Goal: Transaction & Acquisition: Purchase product/service

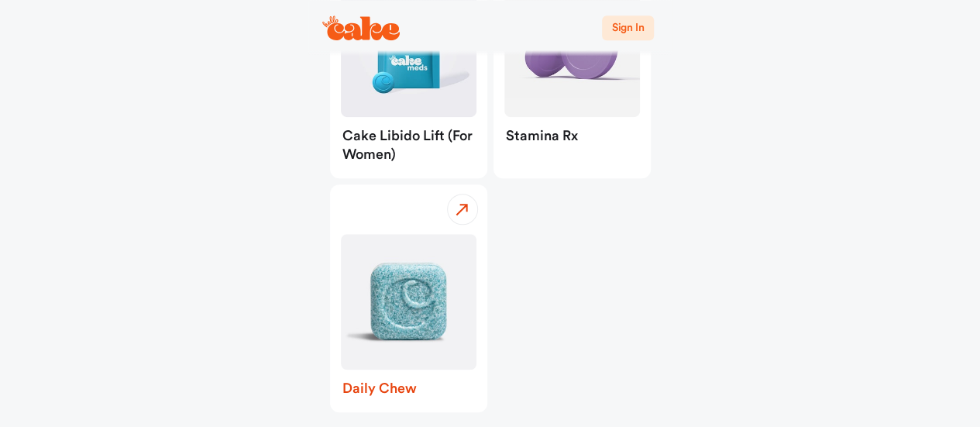
click at [401, 280] on img "button" at bounding box center [409, 302] width 136 height 136
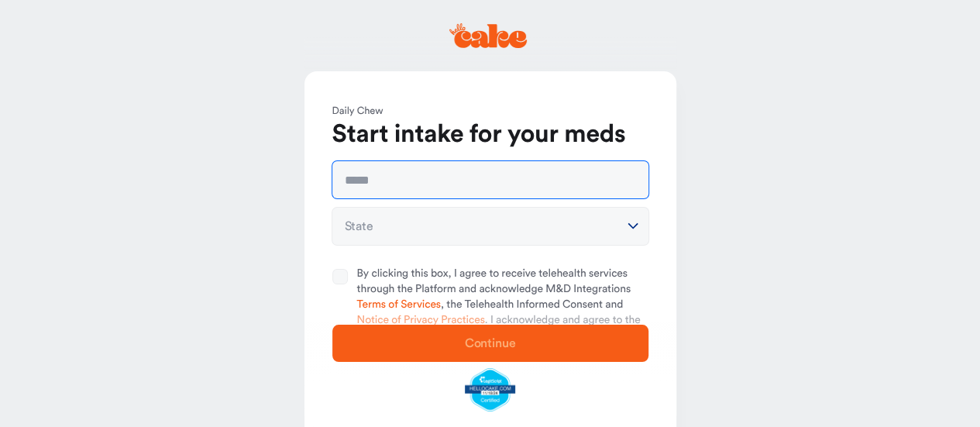
click at [394, 181] on input "text" at bounding box center [490, 179] width 316 height 37
type input "**********"
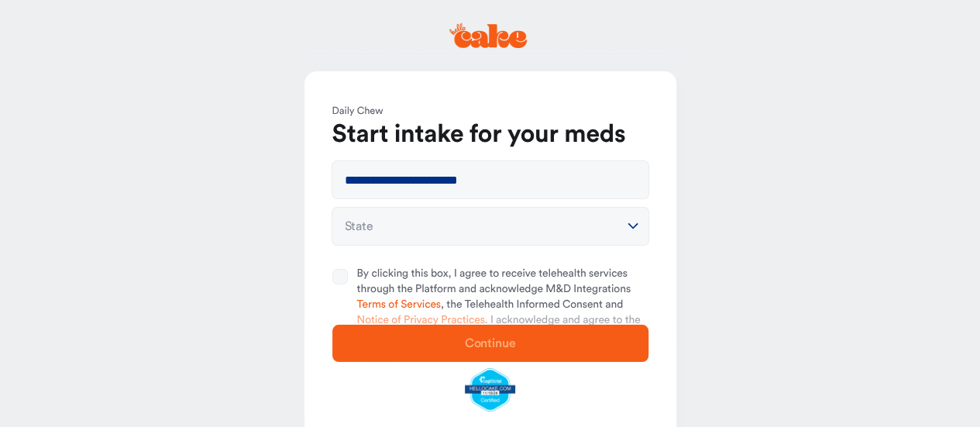
click at [420, 223] on html "**********" at bounding box center [490, 266] width 980 height 532
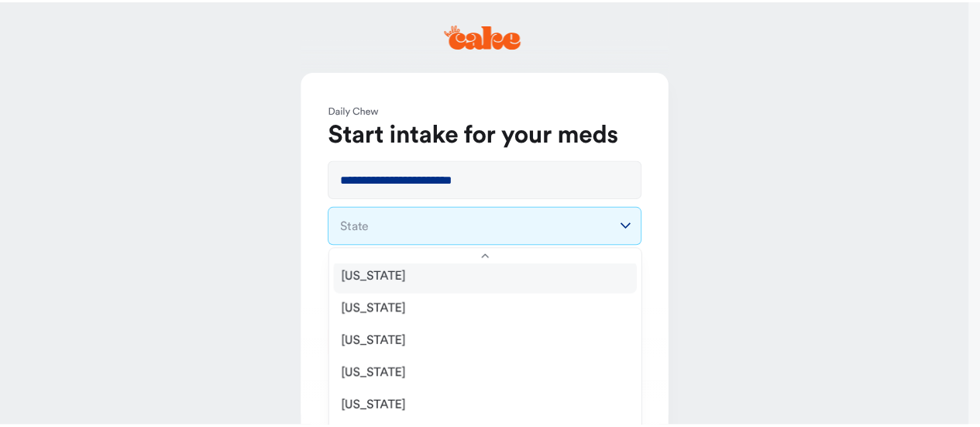
scroll to position [543, 0]
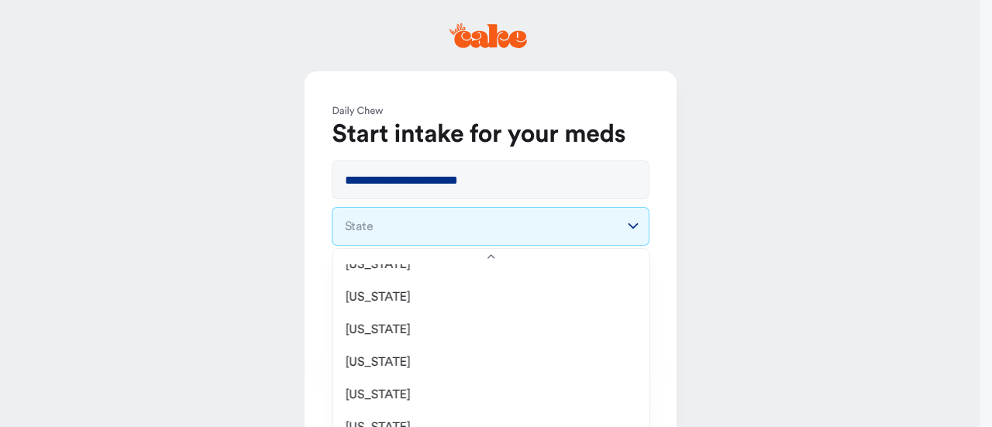
select select "**"
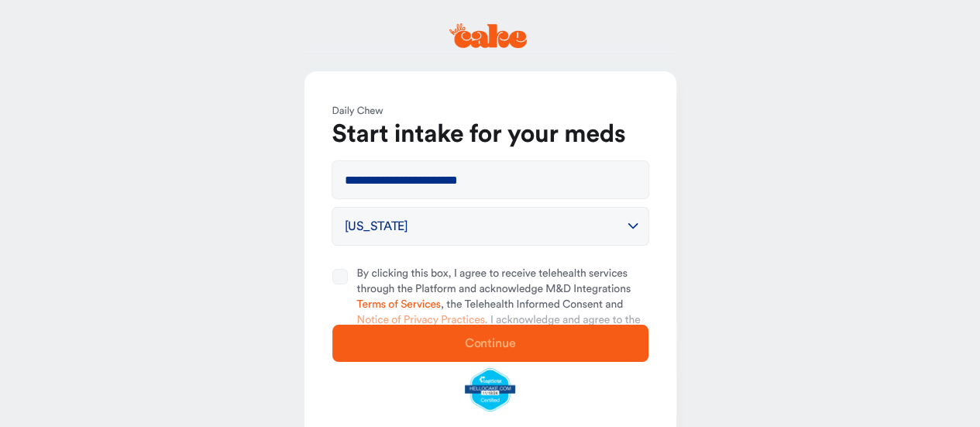
click at [346, 277] on button "By clicking this box, I agree to receive telehealth services through the Platfo…" at bounding box center [340, 277] width 16 height 16
click at [481, 336] on span "Continue" at bounding box center [490, 343] width 267 height 19
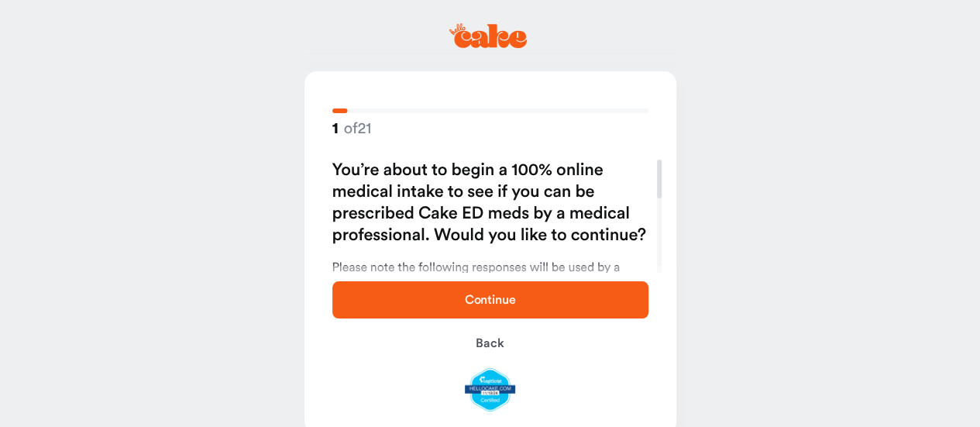
click at [495, 297] on span "Continue" at bounding box center [490, 300] width 51 height 12
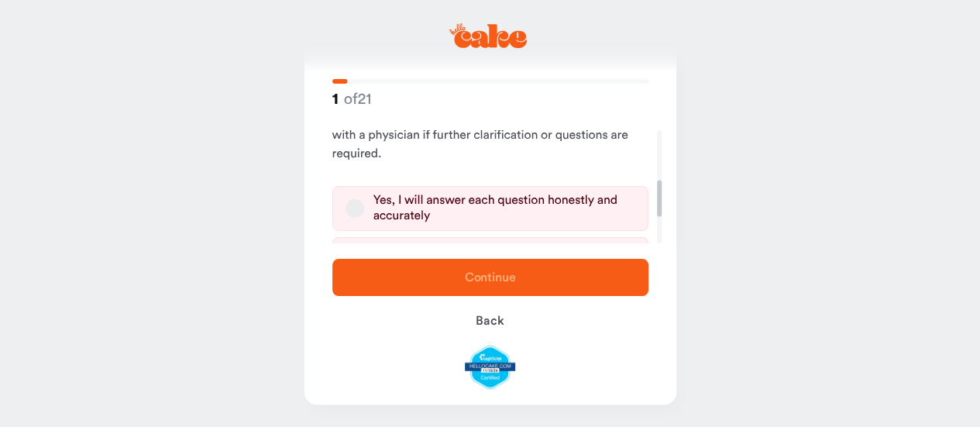
scroll to position [235, 0]
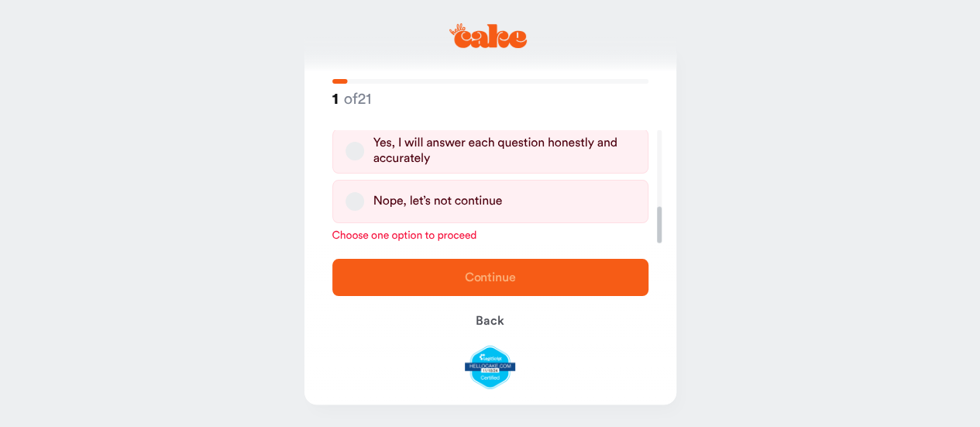
drag, startPoint x: 660, startPoint y: 148, endPoint x: 649, endPoint y: 229, distance: 82.0
click at [657, 233] on div at bounding box center [659, 225] width 5 height 36
click at [346, 150] on button "Yes, I will answer each question honestly and accurately" at bounding box center [355, 151] width 19 height 19
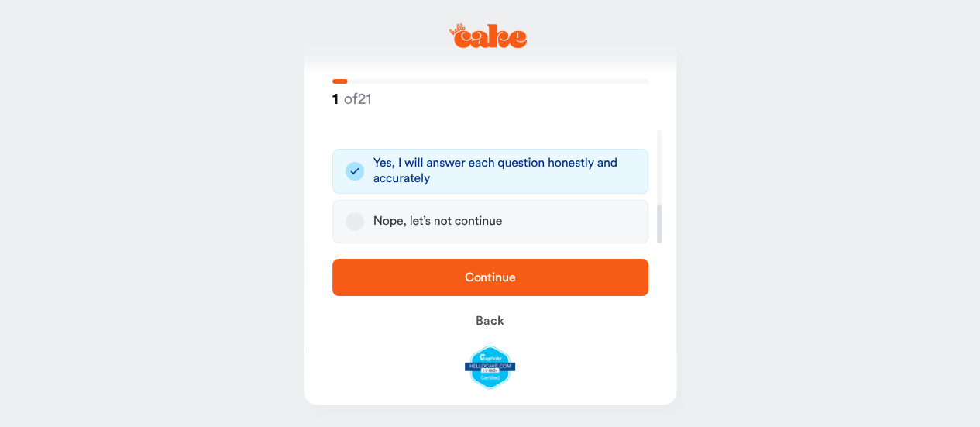
click at [471, 276] on span "Continue" at bounding box center [490, 277] width 51 height 12
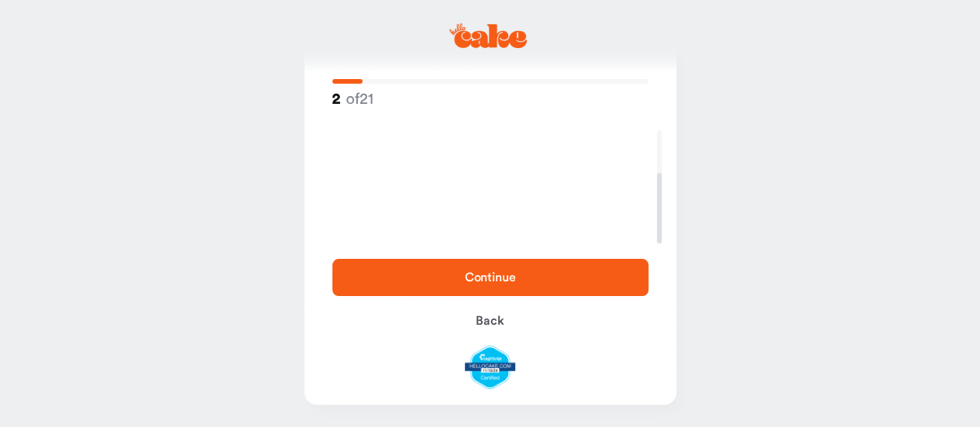
scroll to position [68, 0]
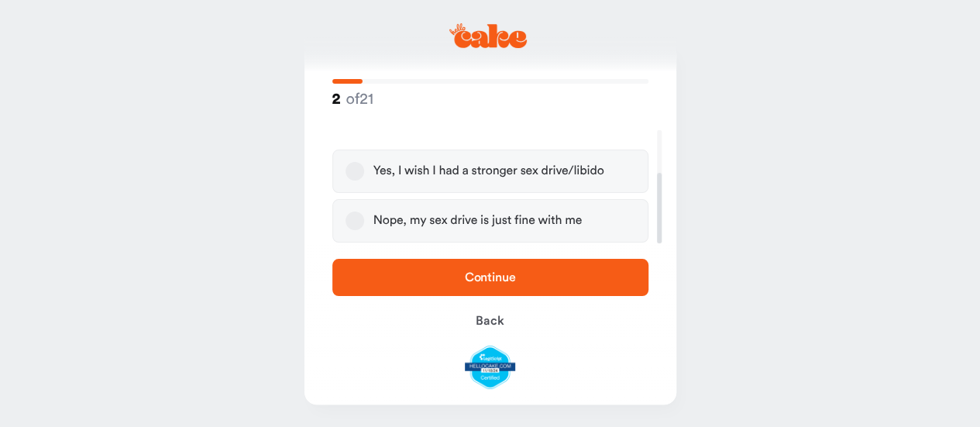
click at [350, 165] on button "Yes, I wish I had a stronger sex drive/libido" at bounding box center [355, 171] width 19 height 19
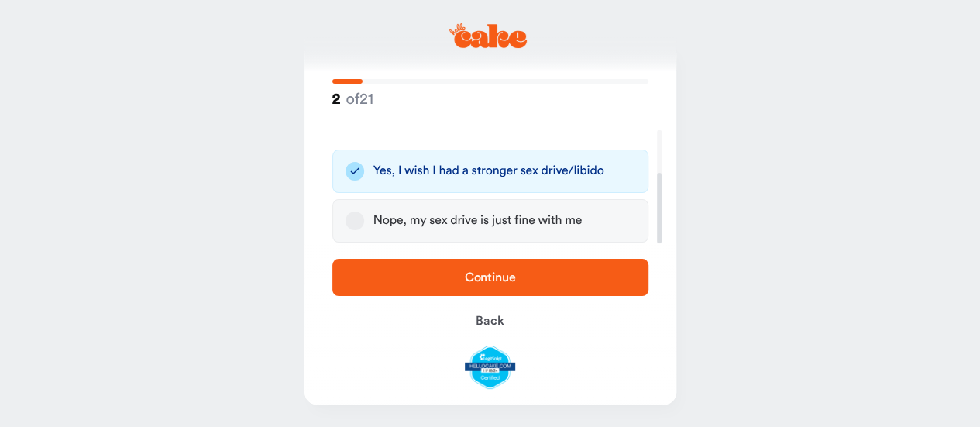
click at [503, 278] on span "Continue" at bounding box center [490, 277] width 51 height 12
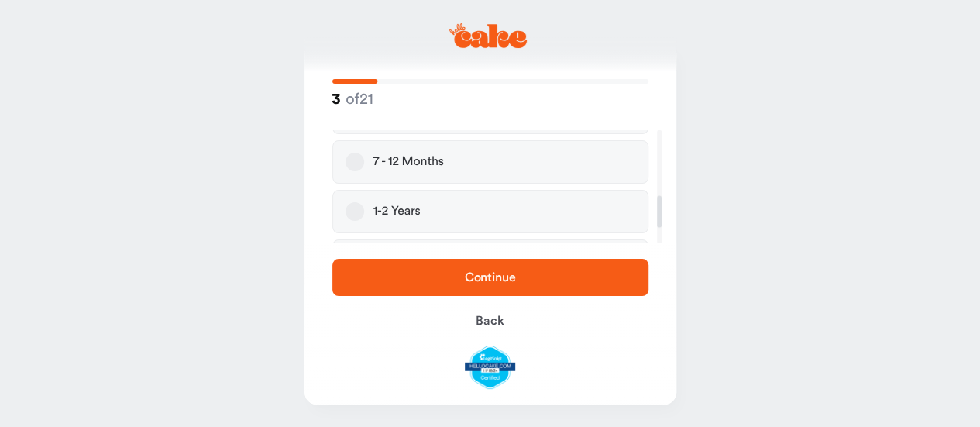
scroll to position [233, 0]
click at [349, 174] on button "1-2 Years" at bounding box center [355, 177] width 19 height 19
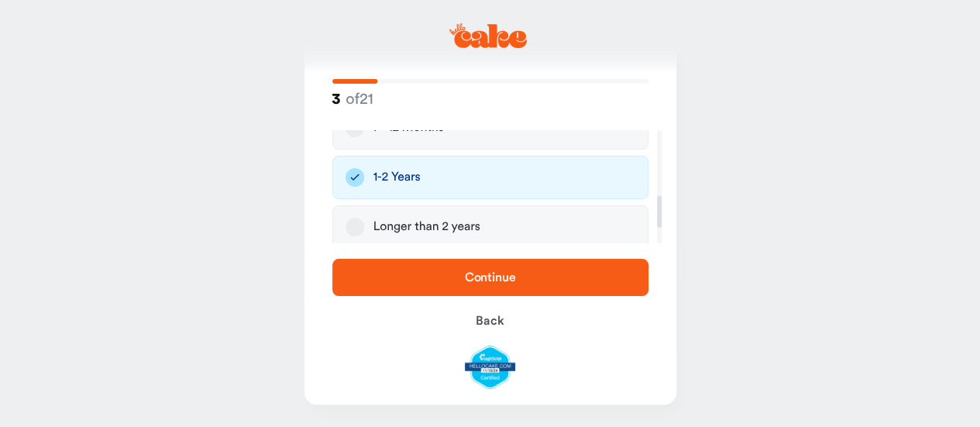
click at [352, 226] on button "Longer than 2 years" at bounding box center [355, 227] width 19 height 19
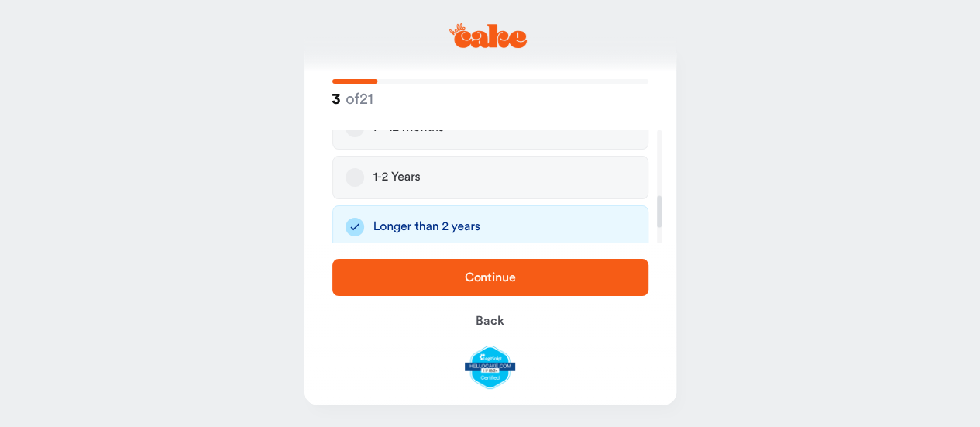
click at [485, 272] on span "Continue" at bounding box center [490, 277] width 51 height 12
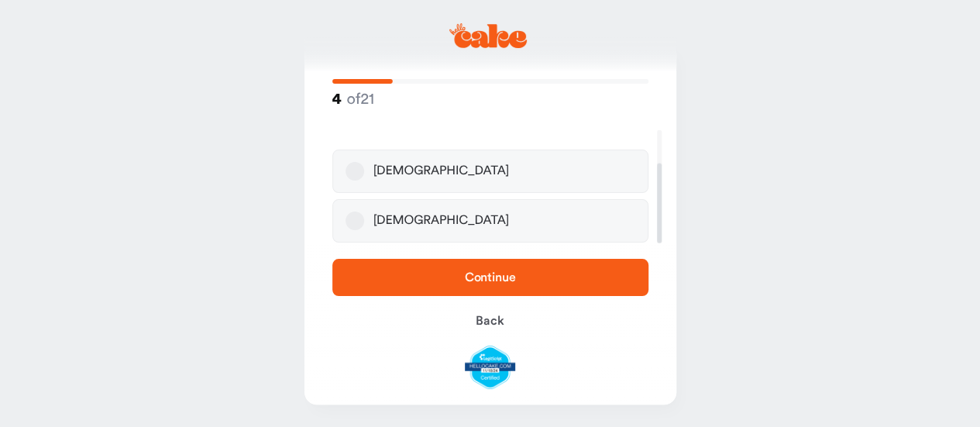
click at [347, 167] on button "[DEMOGRAPHIC_DATA]" at bounding box center [355, 171] width 19 height 19
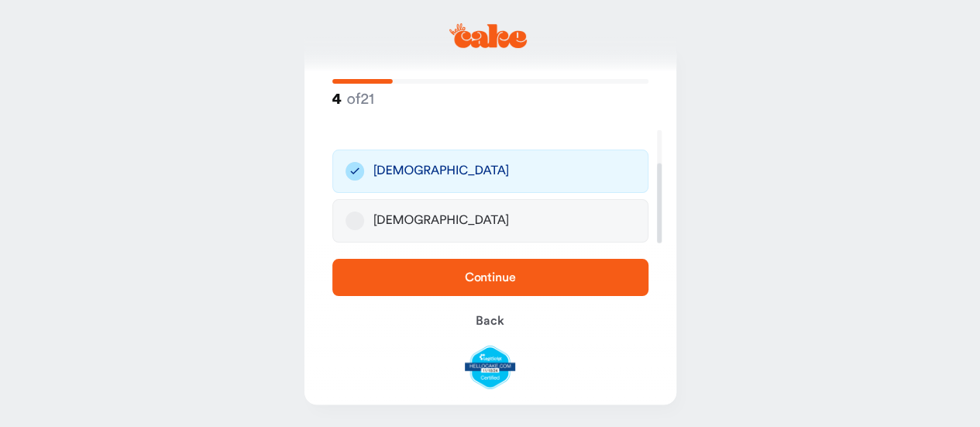
click at [517, 273] on span "Continue" at bounding box center [490, 277] width 267 height 19
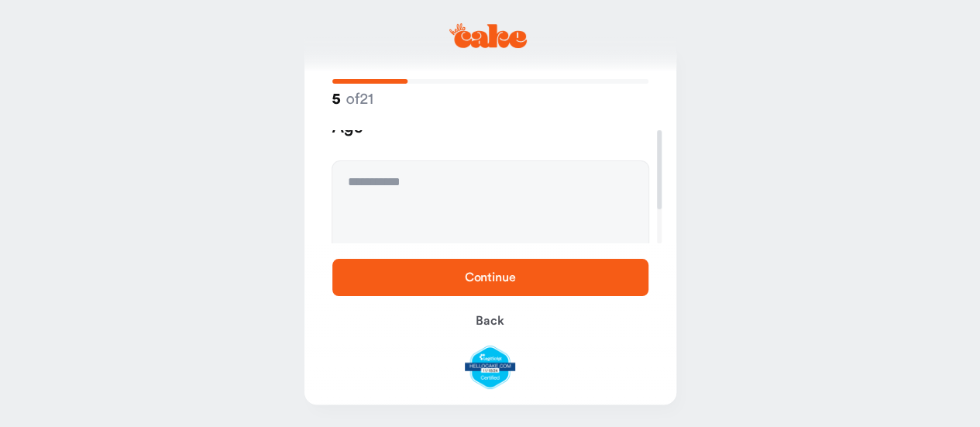
scroll to position [0, 0]
click at [457, 196] on textarea at bounding box center [490, 232] width 316 height 116
type textarea "**"
click at [501, 272] on span "Continue" at bounding box center [490, 277] width 51 height 12
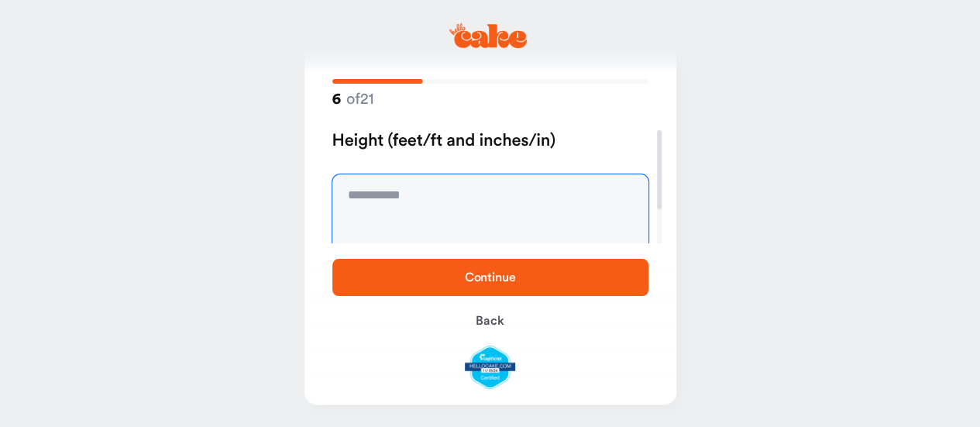
click at [456, 207] on textarea at bounding box center [490, 232] width 316 height 116
type textarea "***"
click at [505, 278] on span "Continue" at bounding box center [490, 277] width 51 height 12
click at [462, 201] on textarea at bounding box center [490, 232] width 316 height 116
type textarea "***"
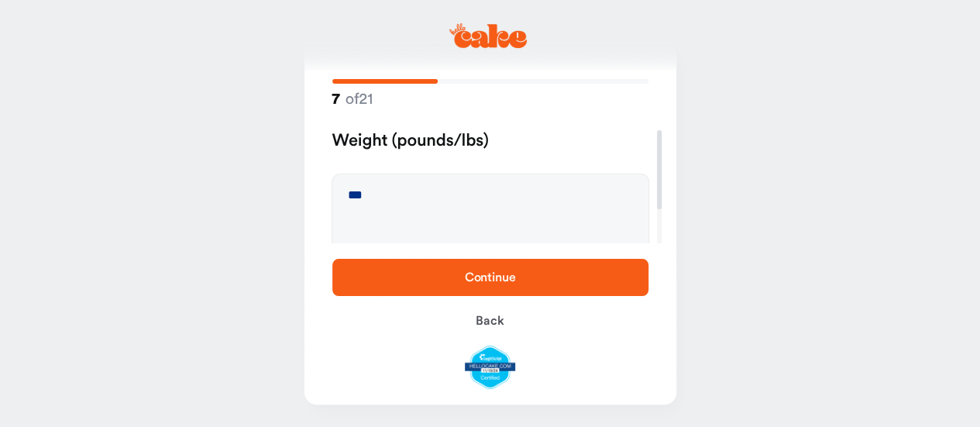
click at [504, 275] on span "Continue" at bounding box center [490, 277] width 51 height 12
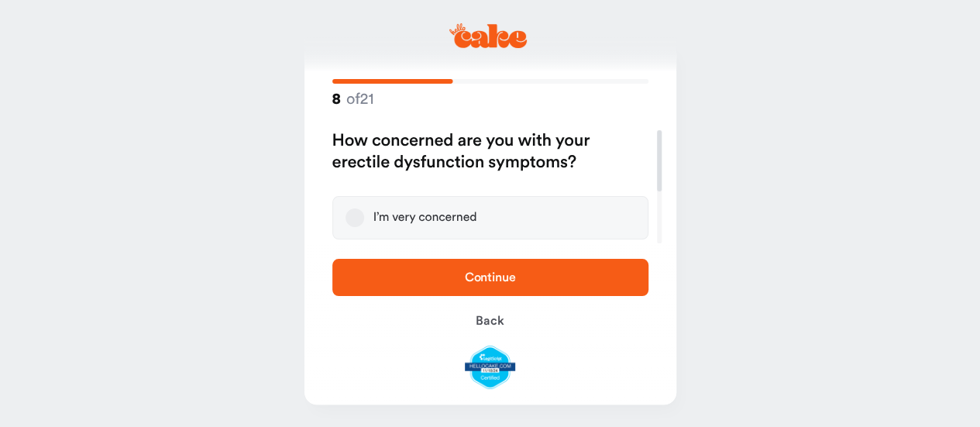
click at [355, 219] on button "I’m very concerned" at bounding box center [355, 217] width 19 height 19
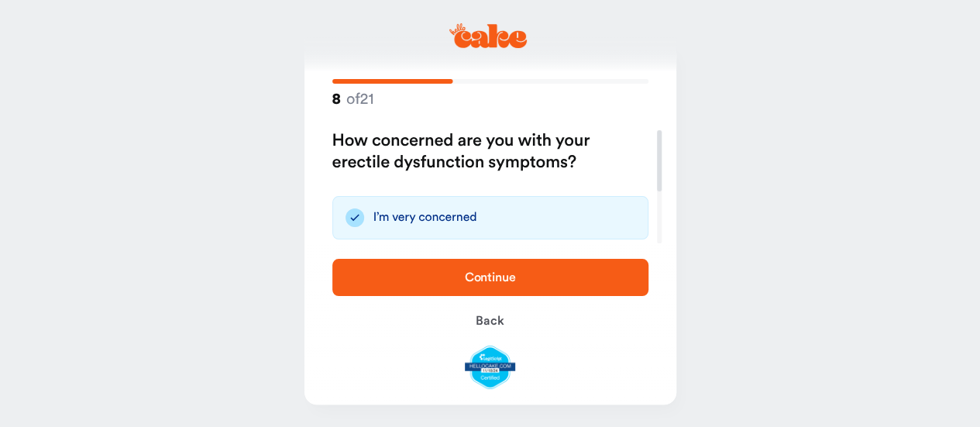
click at [487, 270] on span "Continue" at bounding box center [490, 277] width 267 height 19
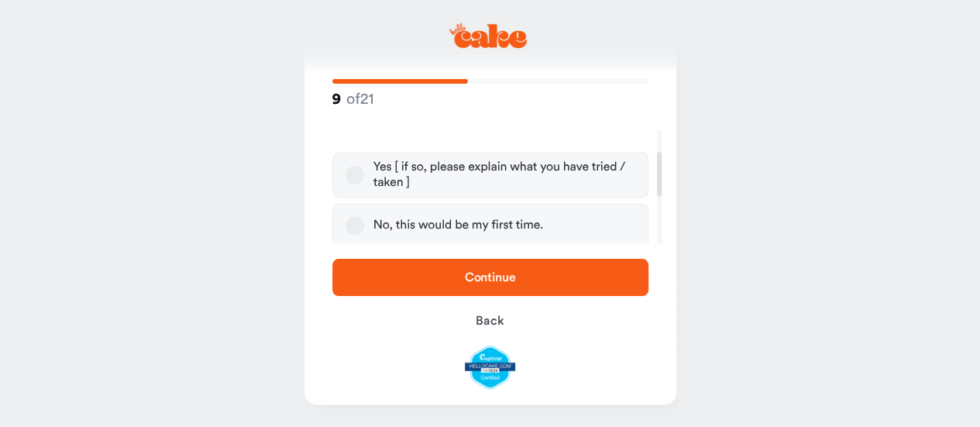
scroll to position [78, 0]
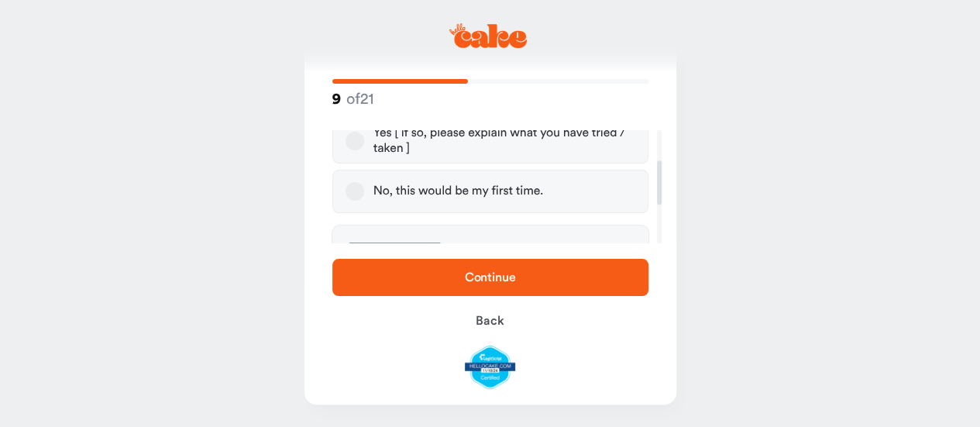
click at [357, 191] on button "No, this would be my first time." at bounding box center [355, 191] width 19 height 19
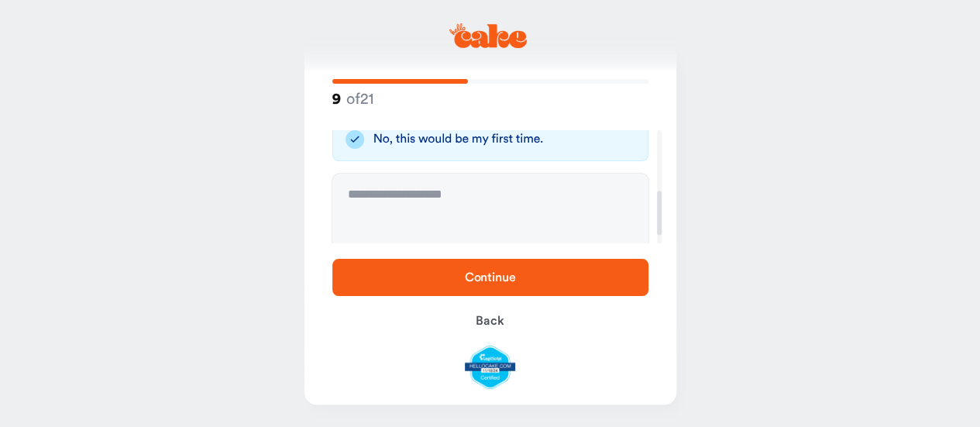
scroll to position [155, 0]
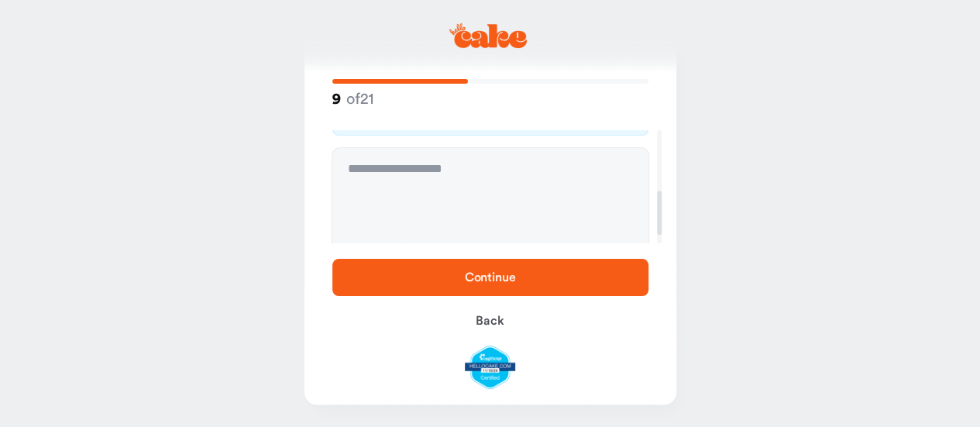
click at [491, 272] on span "Continue" at bounding box center [490, 277] width 51 height 12
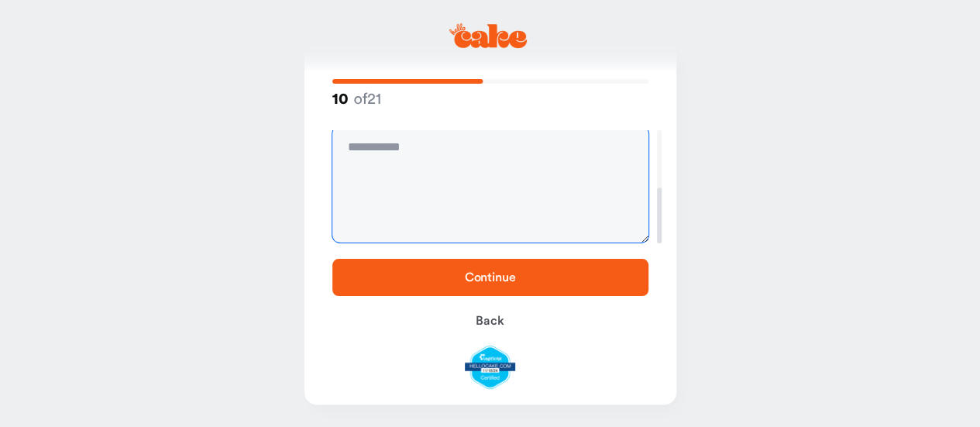
click at [453, 151] on textarea at bounding box center [490, 184] width 316 height 116
type textarea "****"
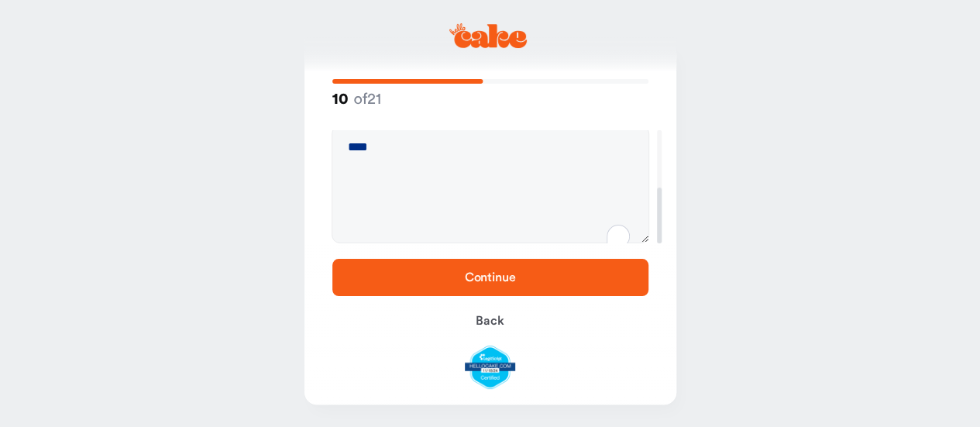
click at [498, 271] on span "Continue" at bounding box center [490, 277] width 51 height 12
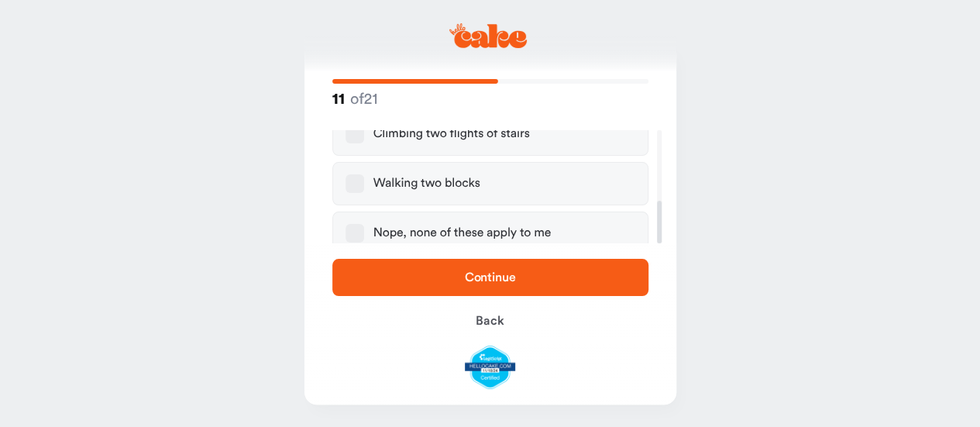
scroll to position [189, 0]
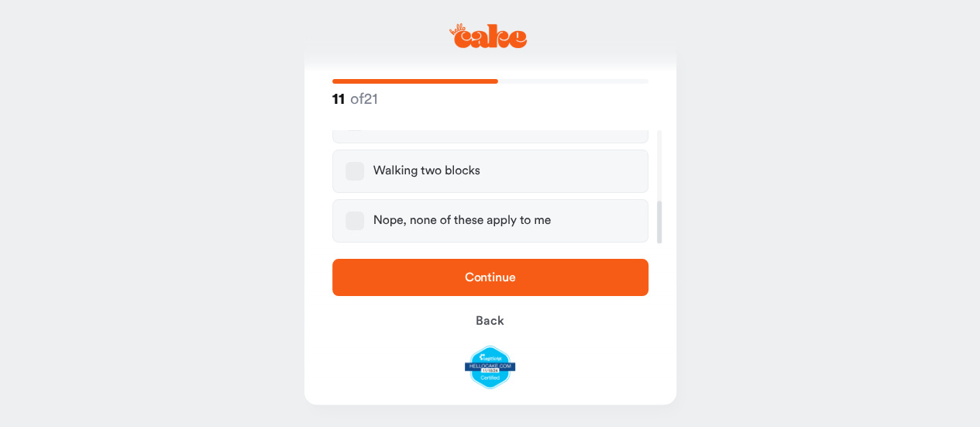
click at [353, 219] on button "Nope, none of these apply to me" at bounding box center [355, 221] width 19 height 19
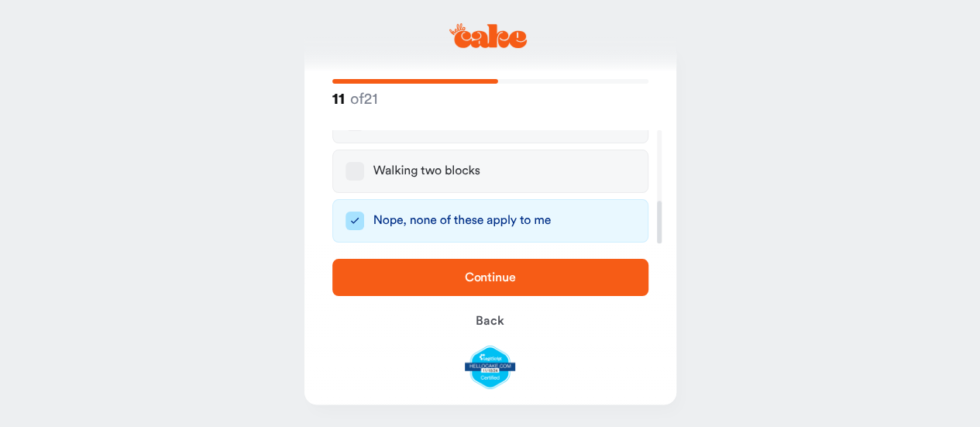
click at [488, 277] on span "Continue" at bounding box center [490, 277] width 51 height 12
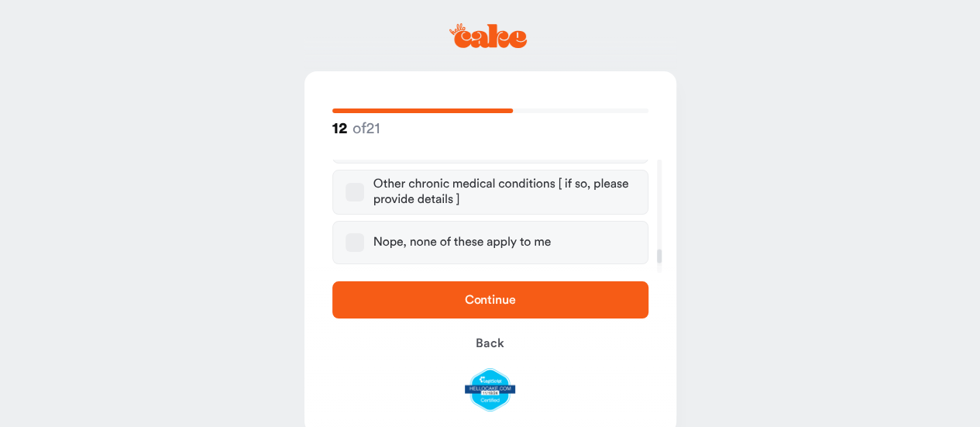
scroll to position [775, 0]
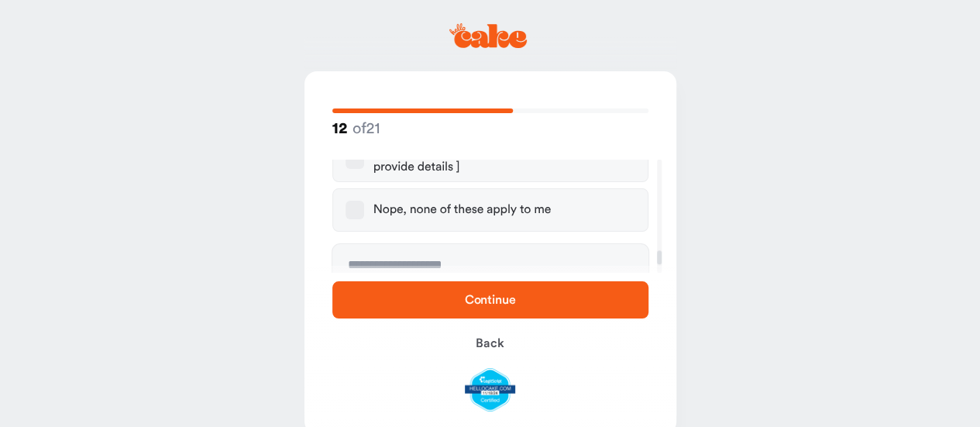
click at [347, 201] on button "Nope, none of these apply to me" at bounding box center [355, 210] width 19 height 19
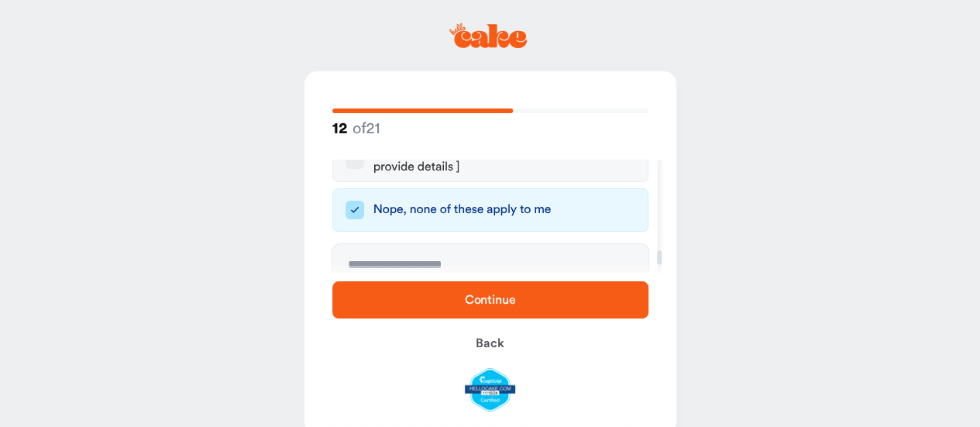
click at [495, 301] on span "Continue" at bounding box center [490, 300] width 51 height 12
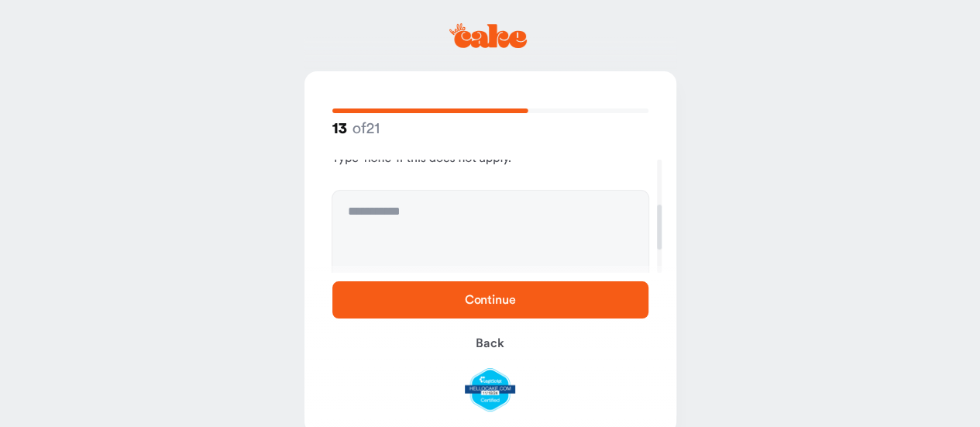
scroll to position [155, 0]
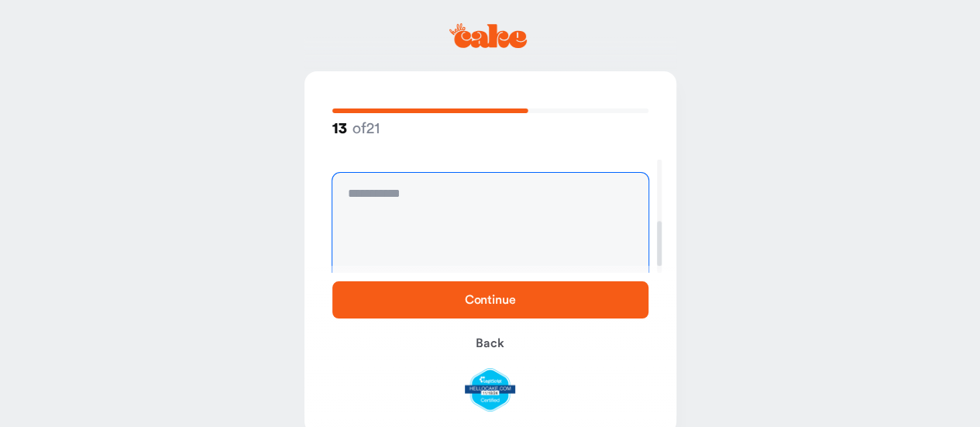
click at [420, 195] on textarea at bounding box center [490, 231] width 316 height 116
type textarea "**********"
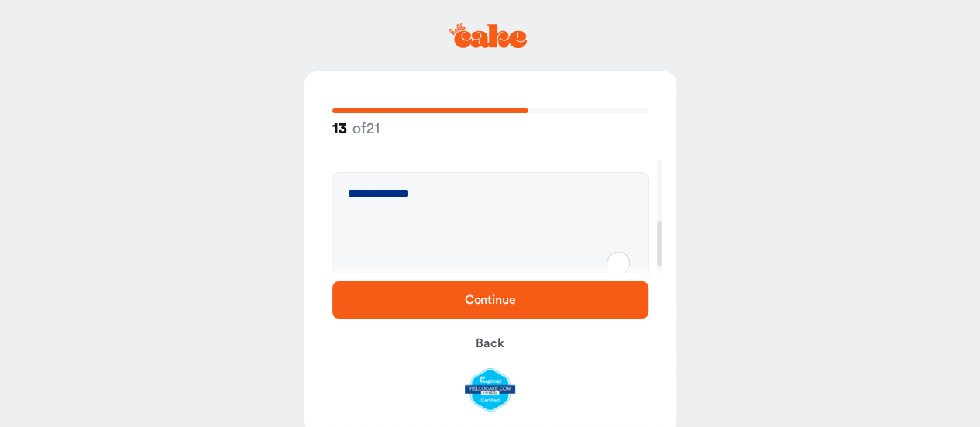
click at [518, 298] on span "Continue" at bounding box center [490, 300] width 267 height 19
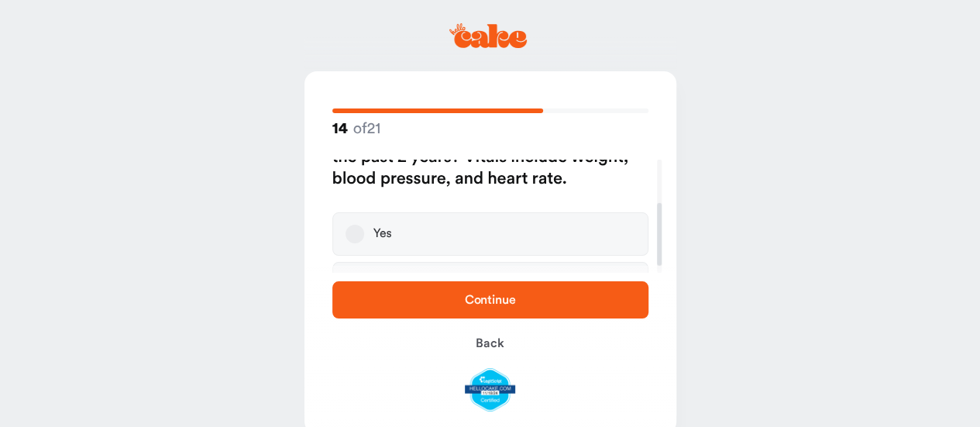
scroll to position [78, 0]
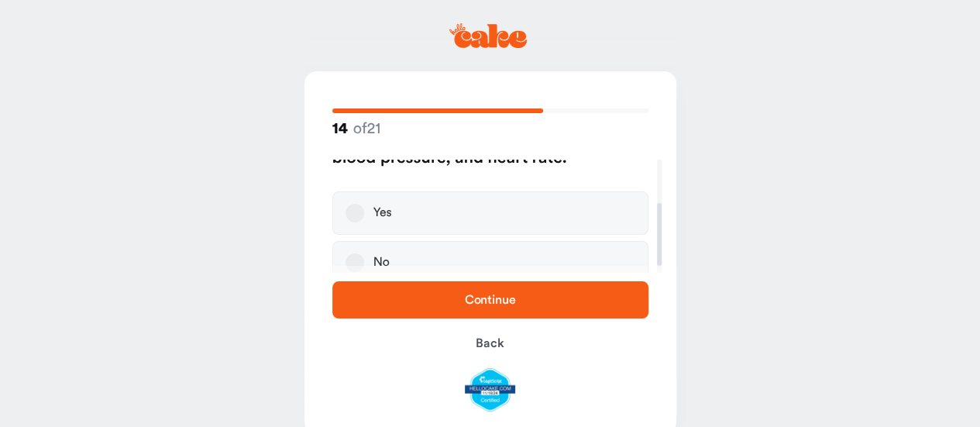
click at [358, 212] on button "Yes" at bounding box center [355, 213] width 19 height 19
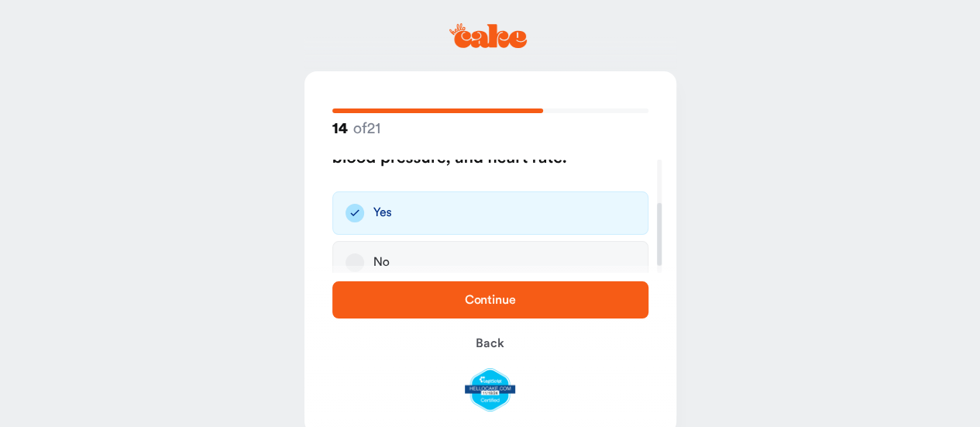
click at [503, 295] on span "Continue" at bounding box center [490, 300] width 51 height 12
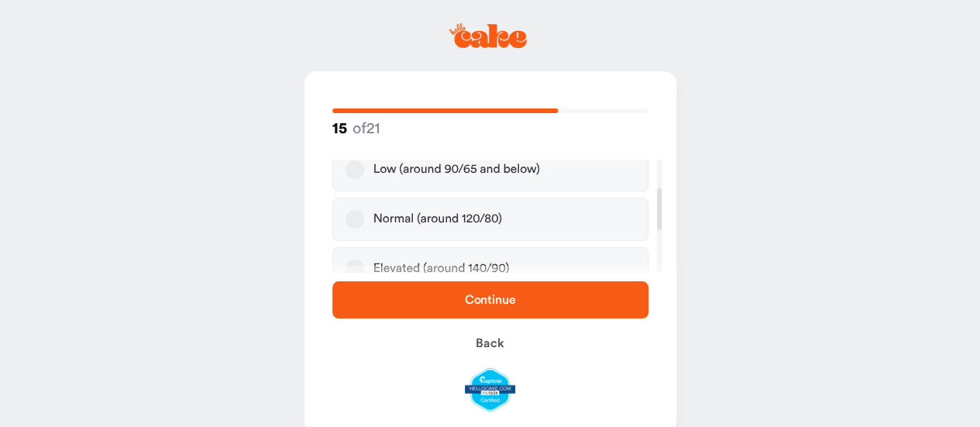
click at [356, 218] on button "Normal (around 120/80)" at bounding box center [355, 219] width 19 height 19
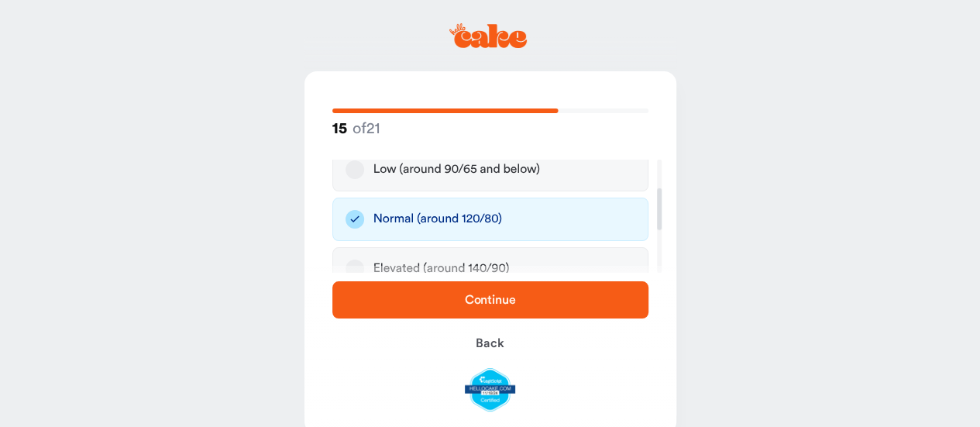
click at [470, 295] on span "Continue" at bounding box center [490, 300] width 51 height 12
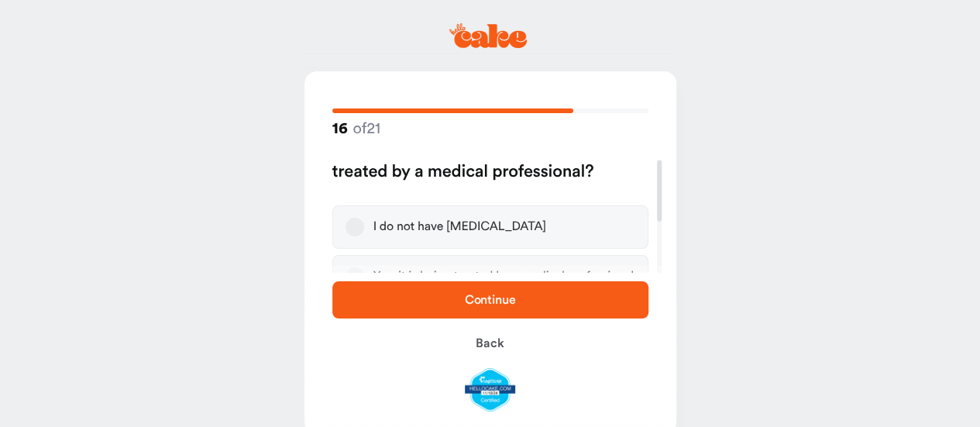
scroll to position [0, 0]
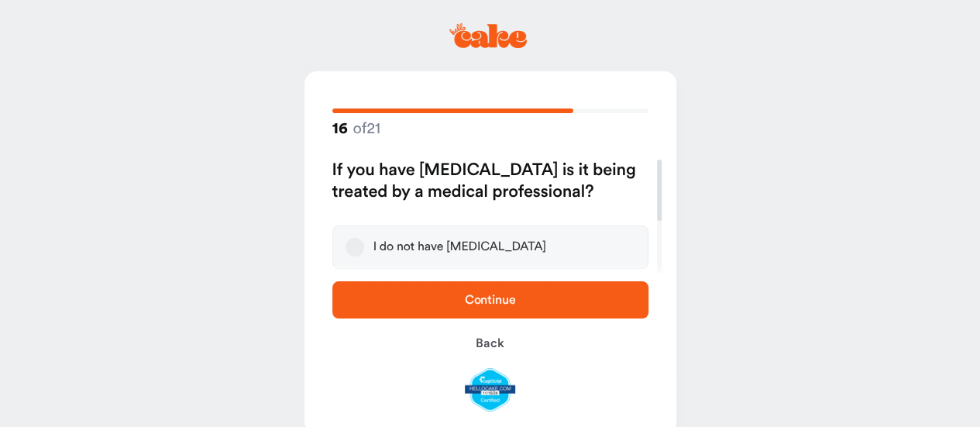
click at [350, 246] on button "I do not have [MEDICAL_DATA]" at bounding box center [355, 247] width 19 height 19
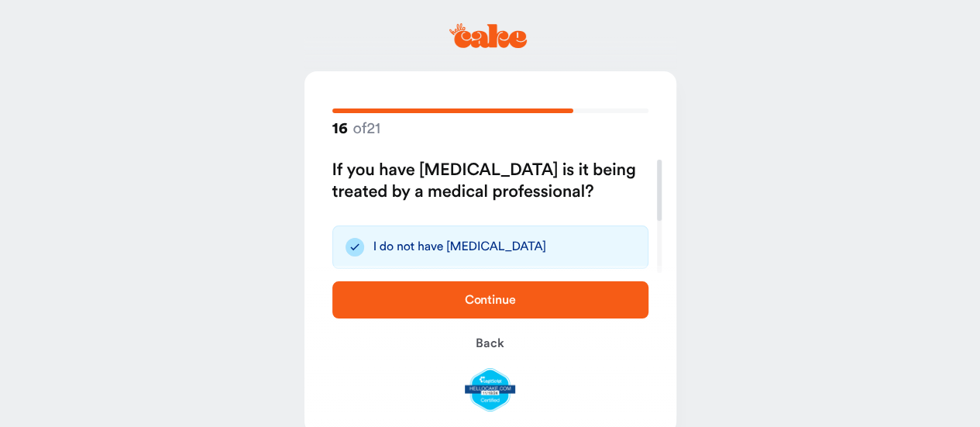
click at [507, 298] on span "Continue" at bounding box center [490, 300] width 51 height 12
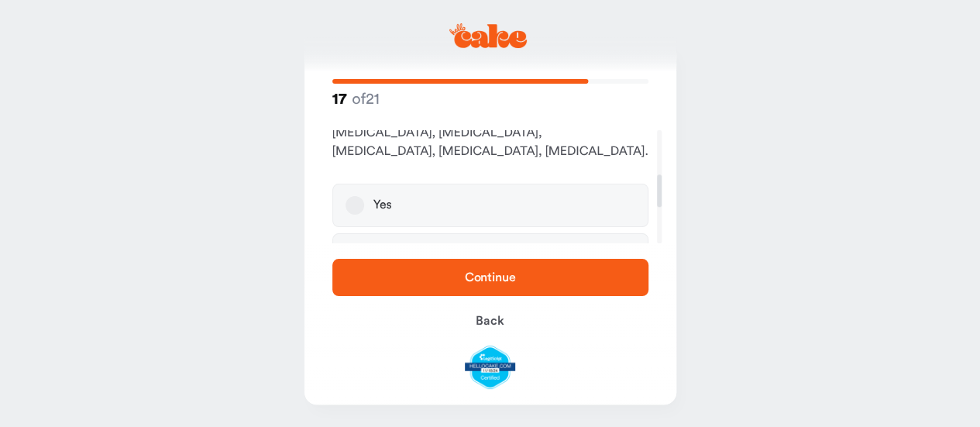
scroll to position [155, 0]
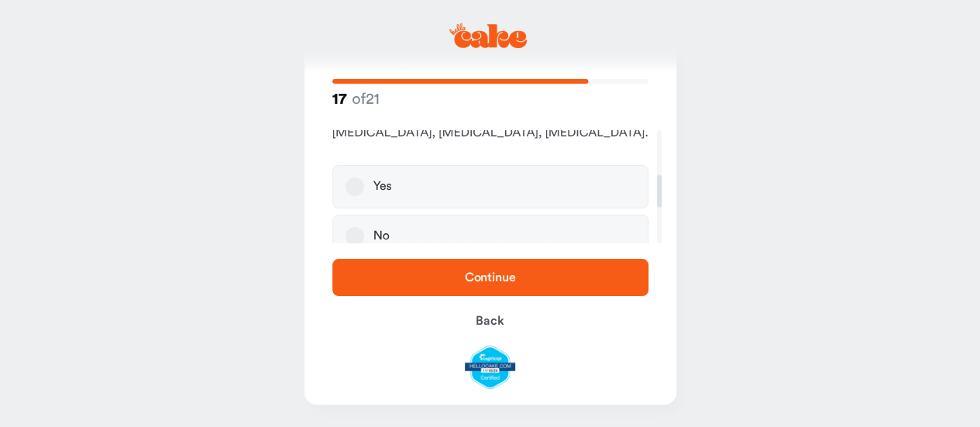
click at [357, 227] on button "No" at bounding box center [355, 236] width 19 height 19
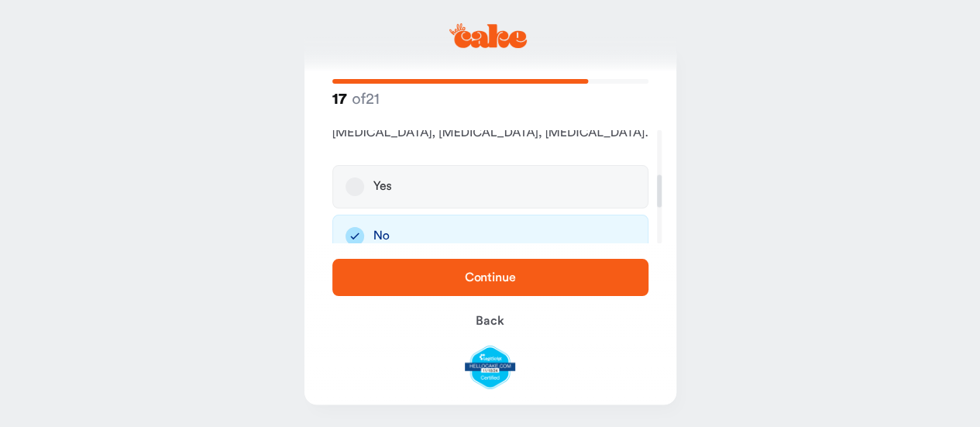
click at [513, 270] on span "Continue" at bounding box center [490, 277] width 267 height 19
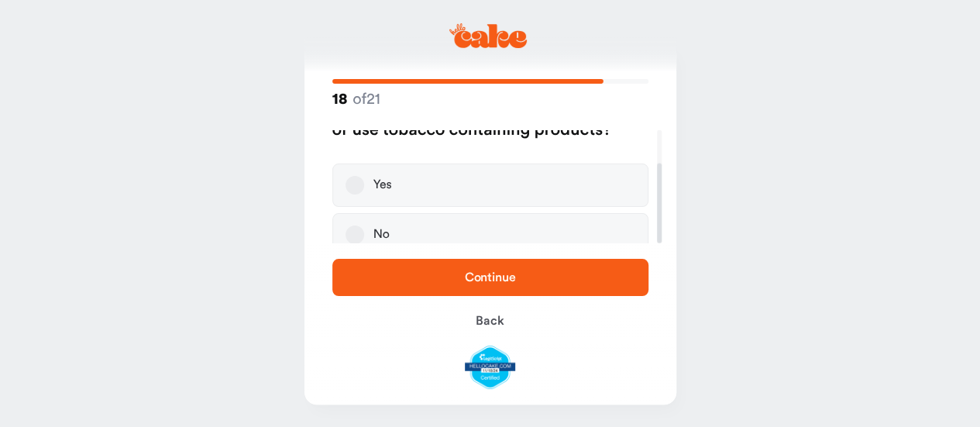
scroll to position [47, 0]
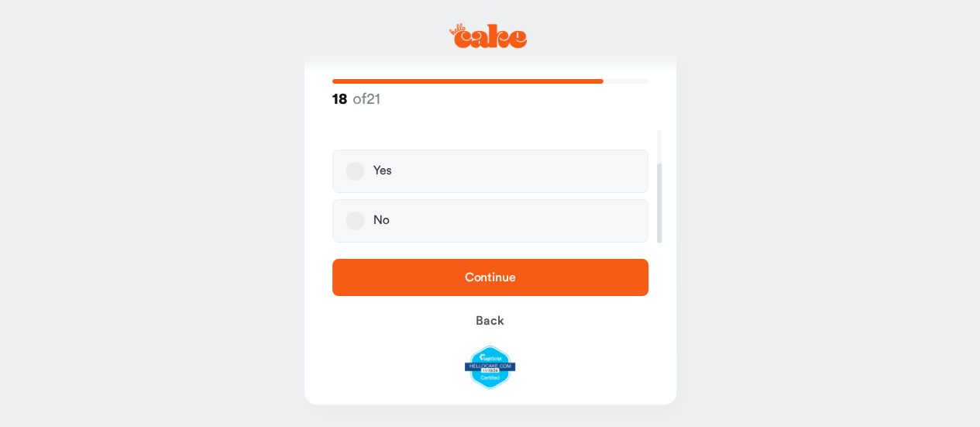
click at [357, 221] on button "No" at bounding box center [355, 221] width 19 height 19
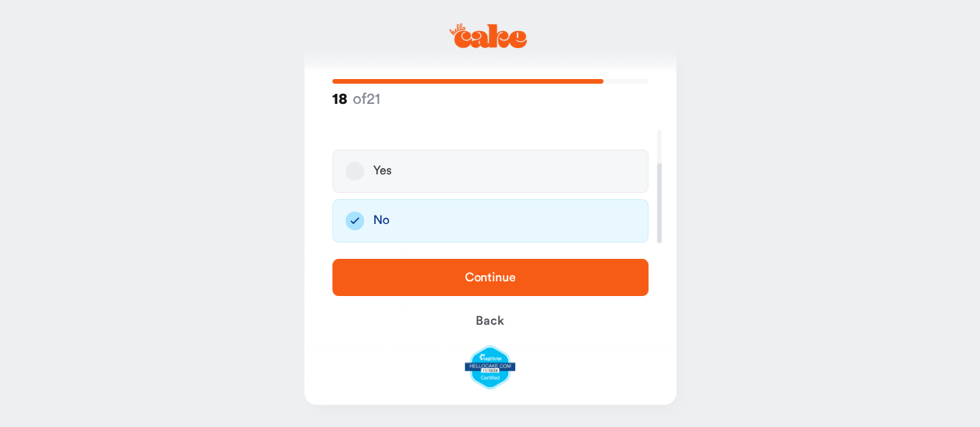
click at [485, 274] on span "Continue" at bounding box center [490, 277] width 51 height 12
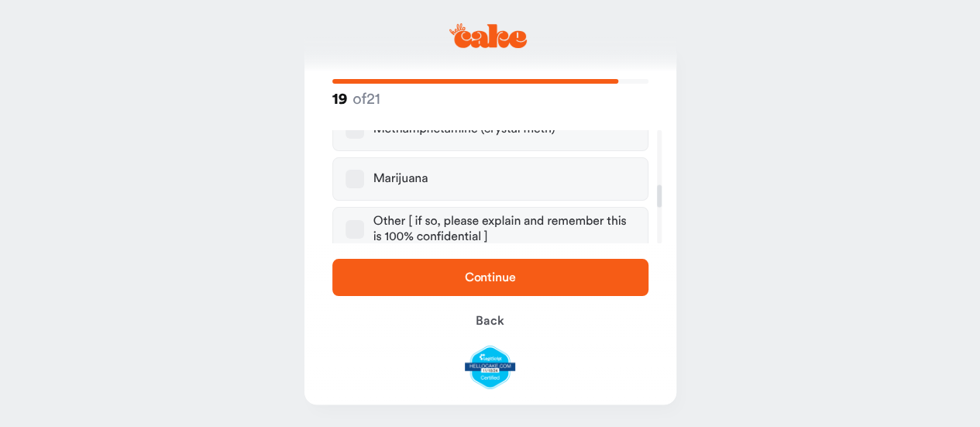
scroll to position [357, 0]
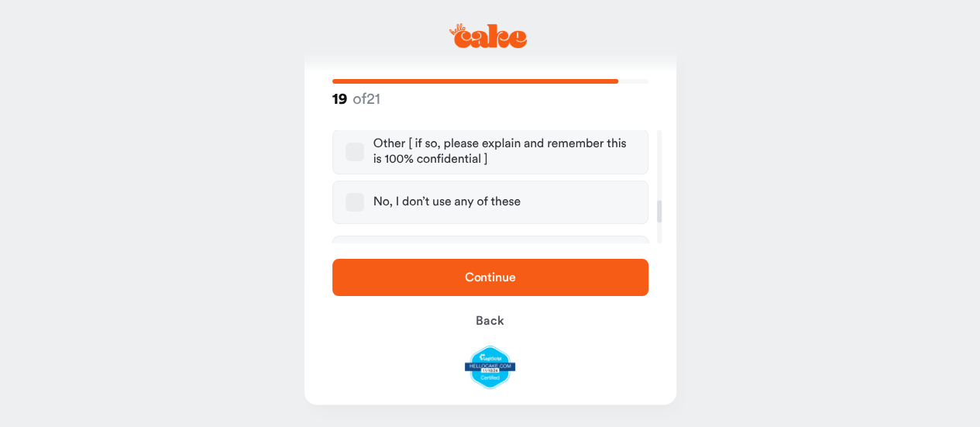
click at [357, 202] on button "No, I don’t use any of these" at bounding box center [355, 202] width 19 height 19
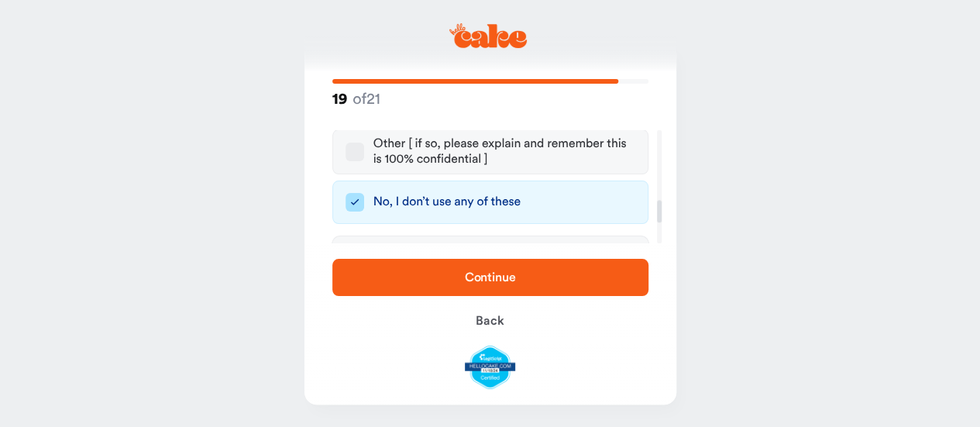
click at [474, 270] on span "Continue" at bounding box center [490, 277] width 267 height 19
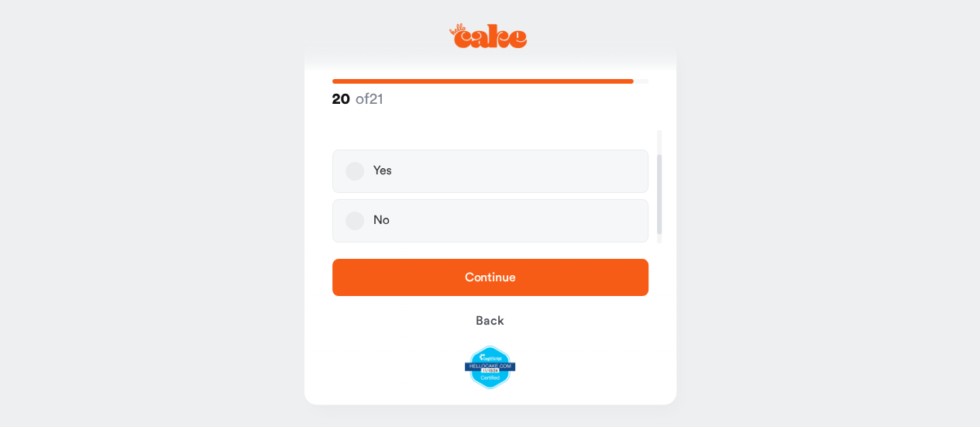
scroll to position [0, 0]
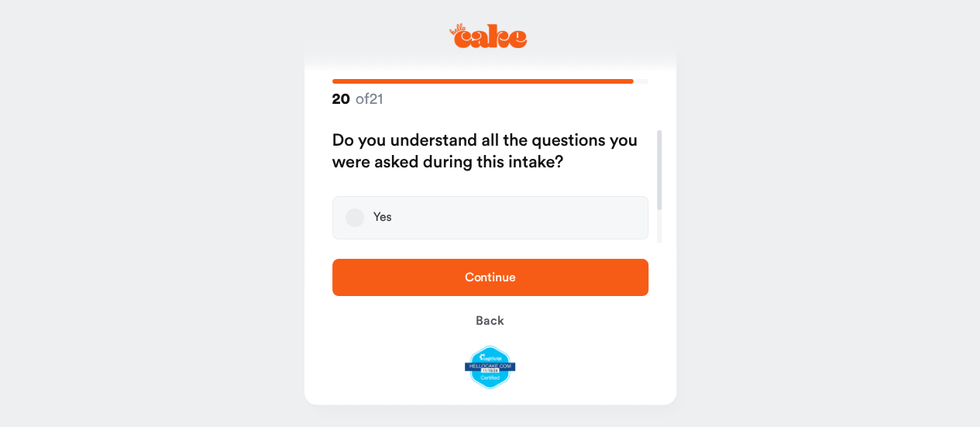
click at [353, 222] on button "Yes" at bounding box center [355, 217] width 19 height 19
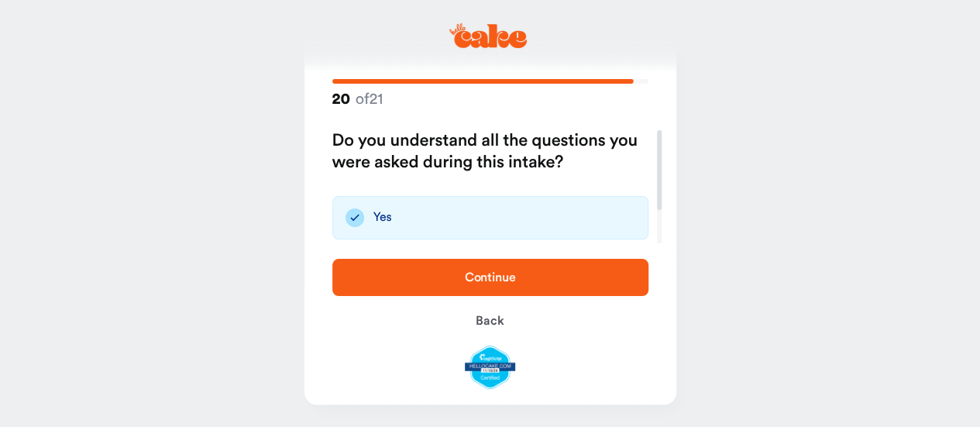
click at [498, 276] on span "Continue" at bounding box center [490, 277] width 51 height 12
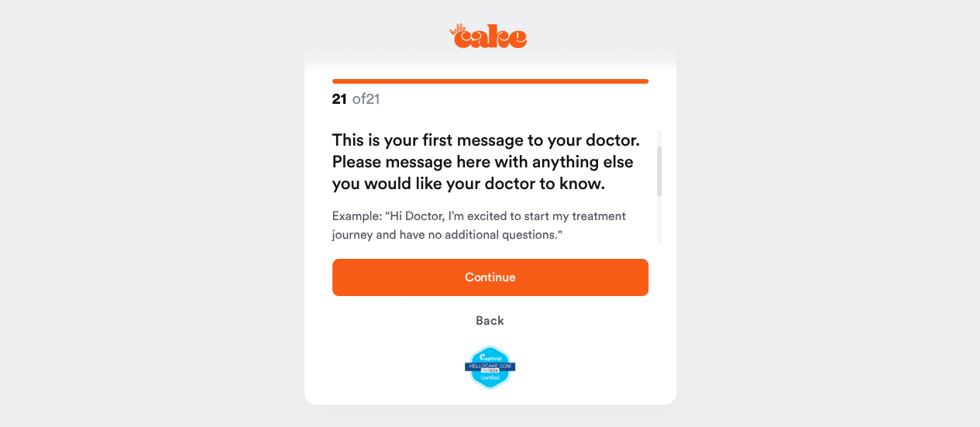
scroll to position [78, 0]
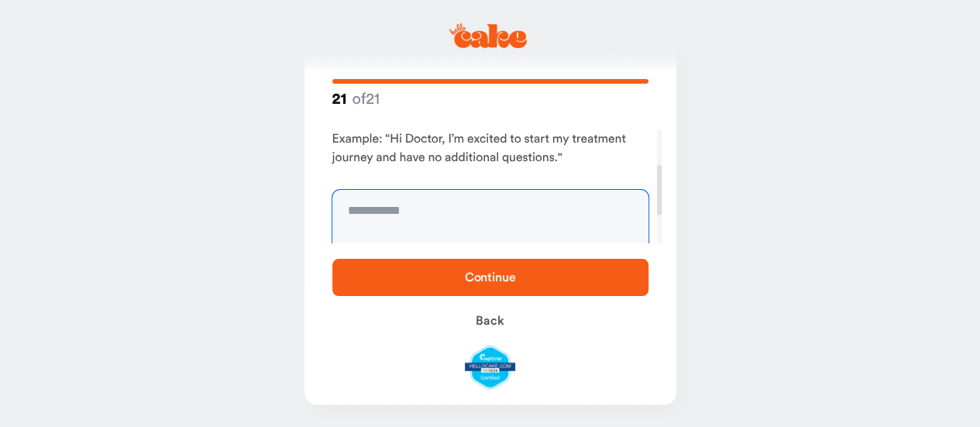
click at [435, 205] on textarea "To enrich screen reader interactions, please activate Accessibility in Grammarl…" at bounding box center [490, 248] width 316 height 116
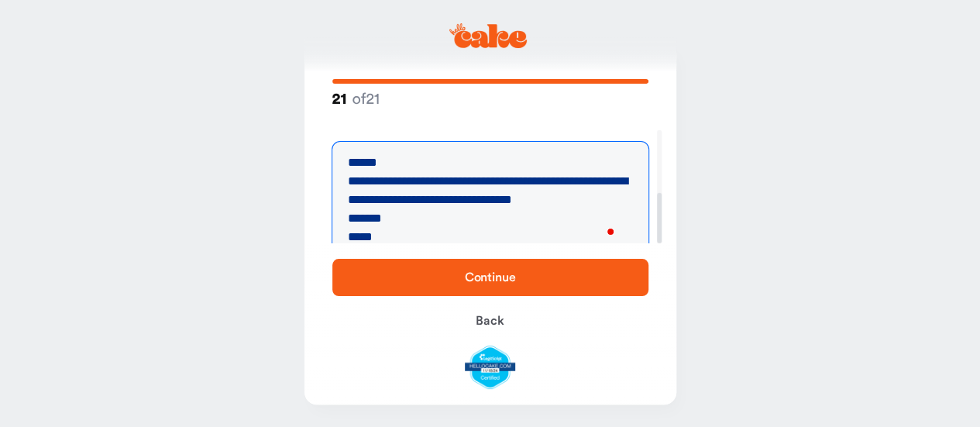
scroll to position [140, 0]
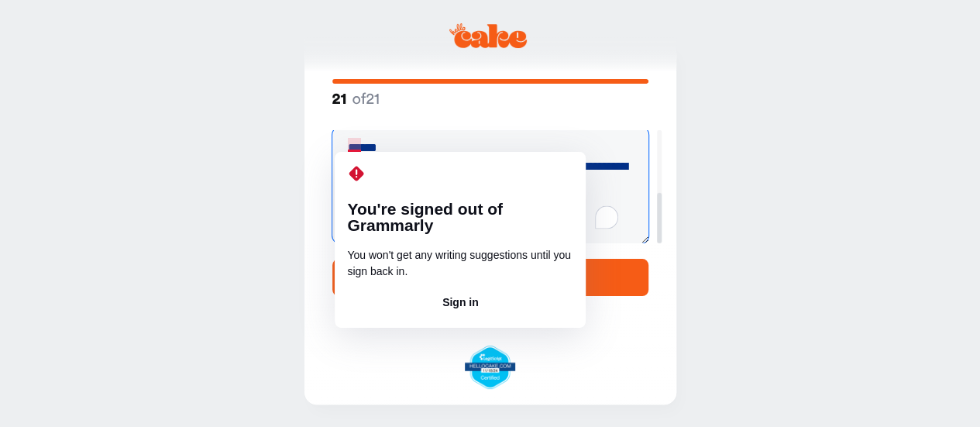
click at [350, 142] on textarea "**********" at bounding box center [490, 185] width 316 height 116
click at [284, 196] on main "**********" at bounding box center [490, 199] width 980 height 457
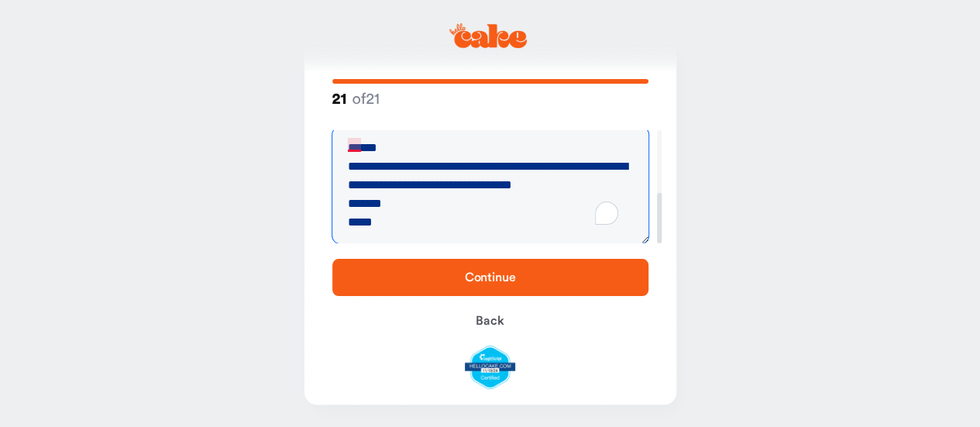
click at [350, 142] on textarea "**********" at bounding box center [490, 185] width 316 height 116
type textarea "**********"
click at [498, 274] on span "Continue" at bounding box center [490, 277] width 51 height 12
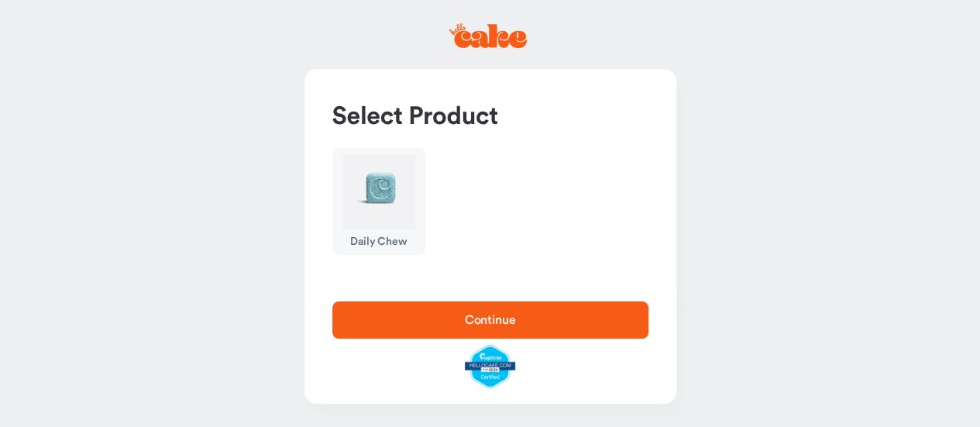
scroll to position [2, 0]
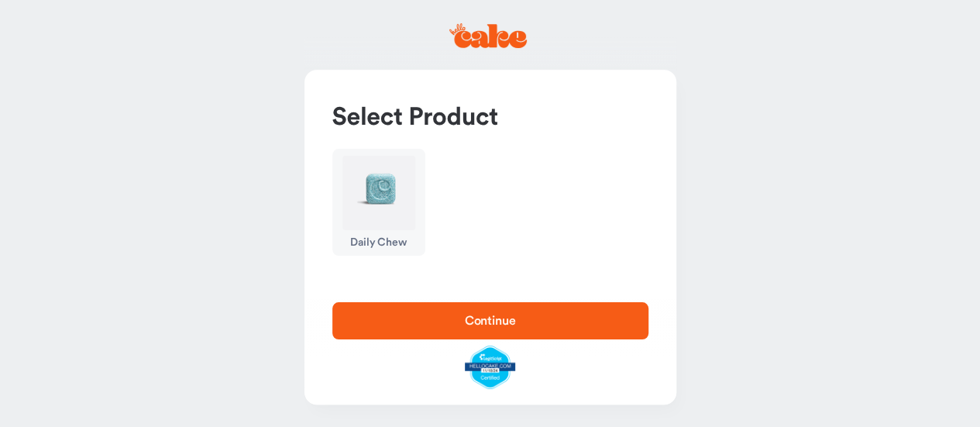
click at [381, 188] on img "button" at bounding box center [379, 193] width 73 height 74
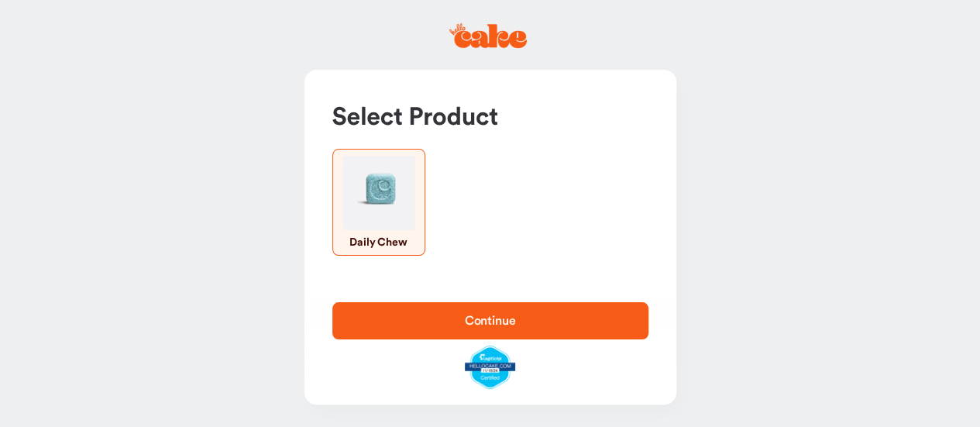
click at [487, 318] on span "Continue" at bounding box center [490, 321] width 51 height 12
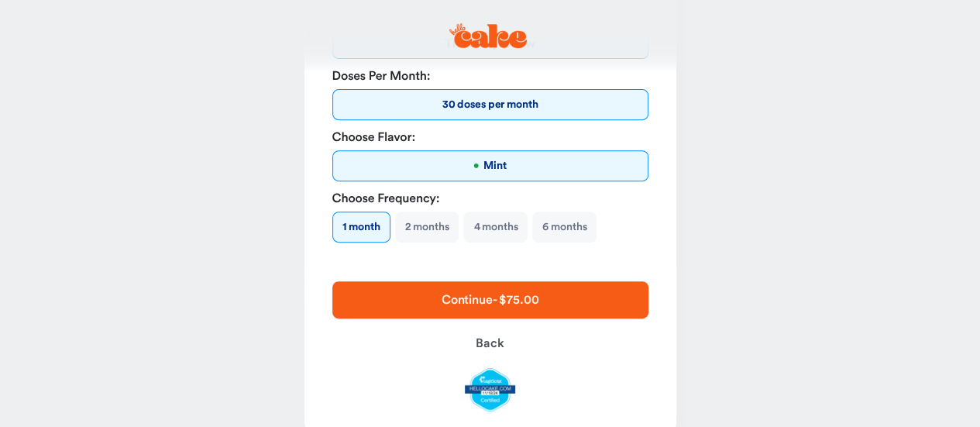
scroll to position [300, 0]
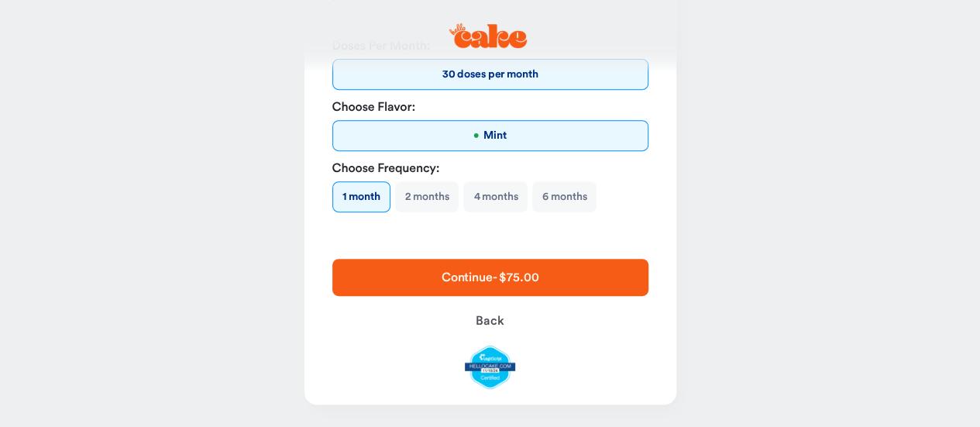
click at [494, 274] on span "Continue - $75.00" at bounding box center [490, 277] width 97 height 12
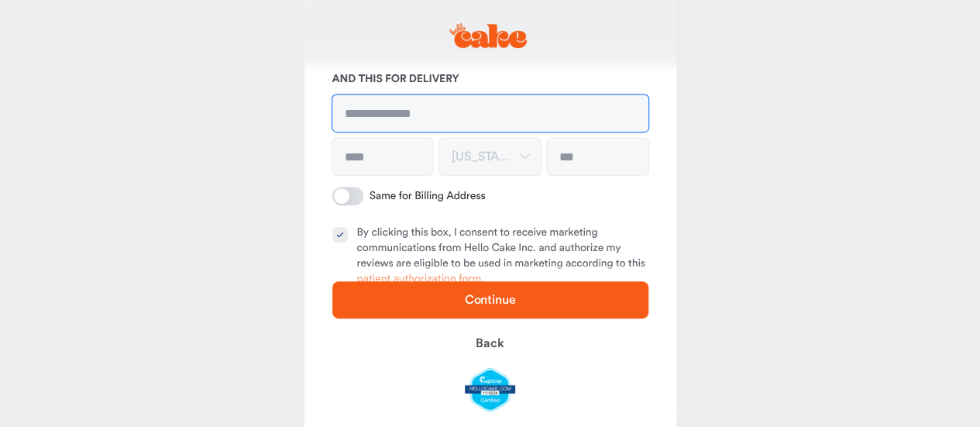
click at [488, 107] on input at bounding box center [490, 113] width 316 height 37
type input "**********"
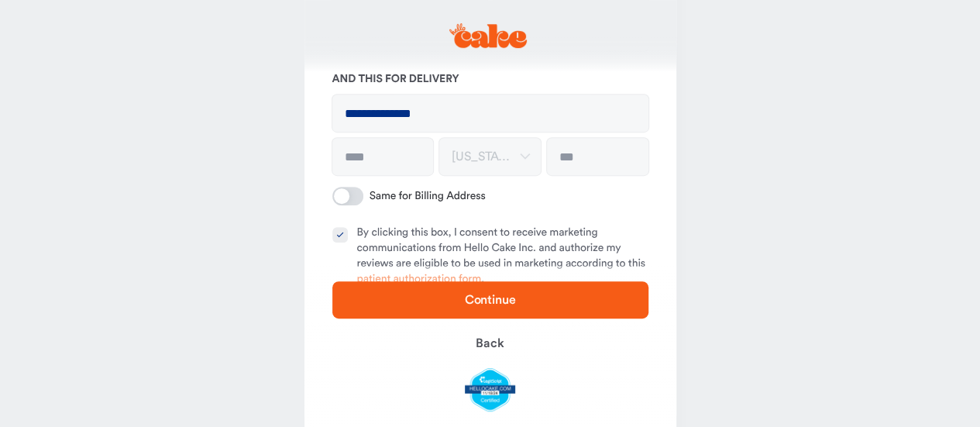
type input "****"
type input "*******"
type input "**********"
type input "*****"
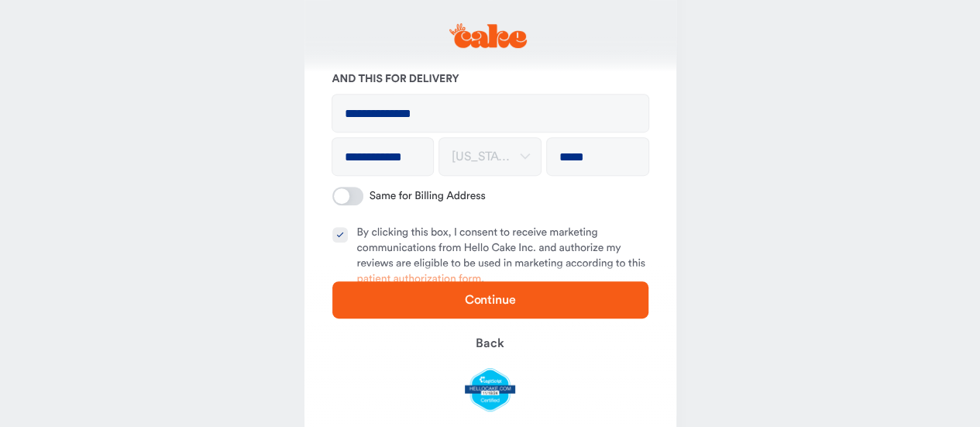
click at [477, 296] on span "Continue" at bounding box center [490, 300] width 51 height 12
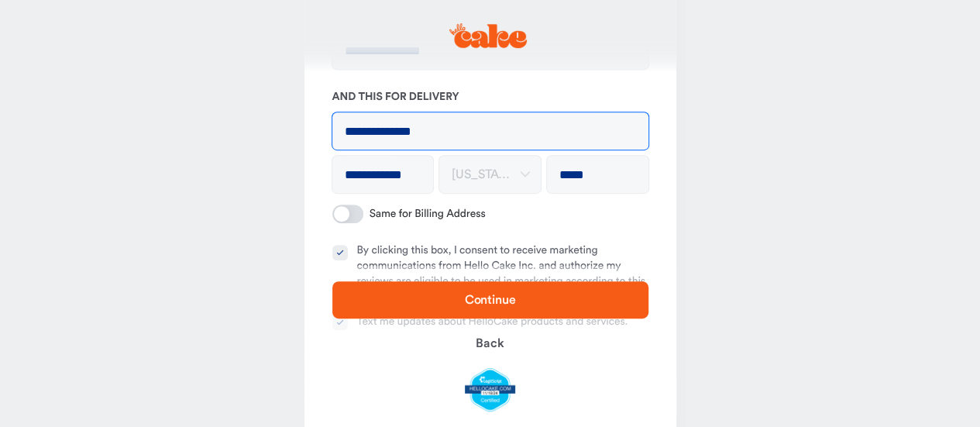
click at [498, 136] on input "**********" at bounding box center [490, 130] width 316 height 37
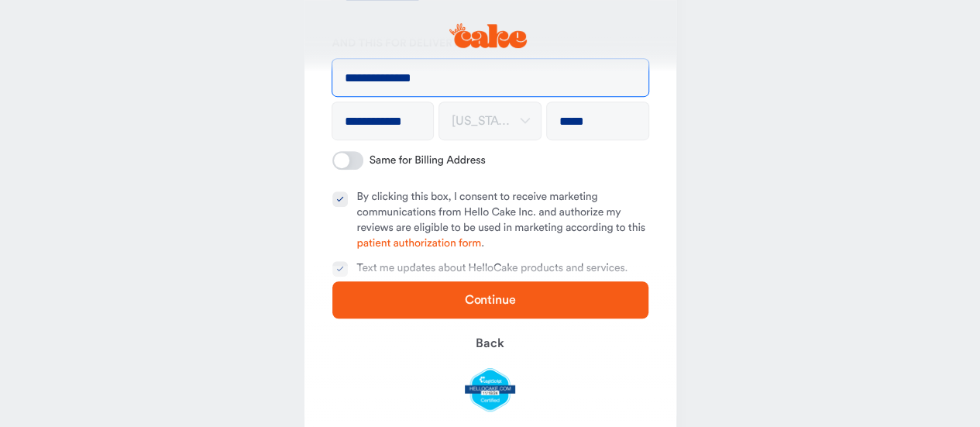
scroll to position [377, 0]
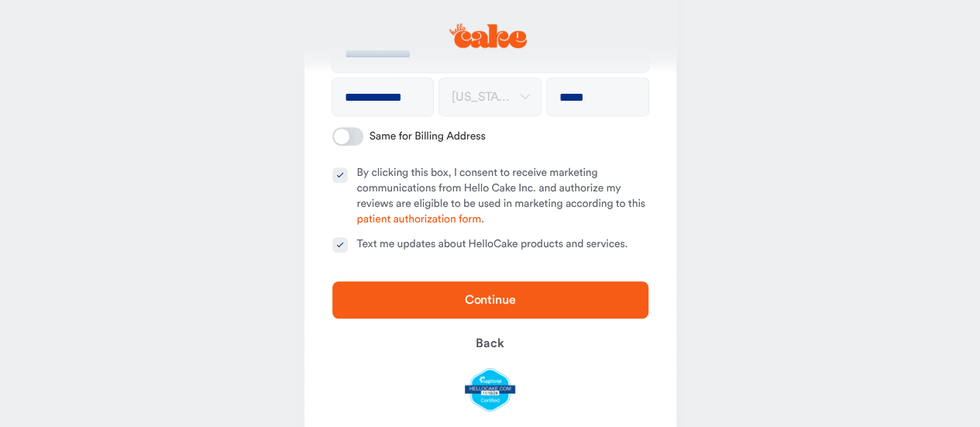
click at [496, 294] on span "Continue" at bounding box center [490, 300] width 51 height 12
click at [493, 302] on span "Continue" at bounding box center [490, 300] width 51 height 12
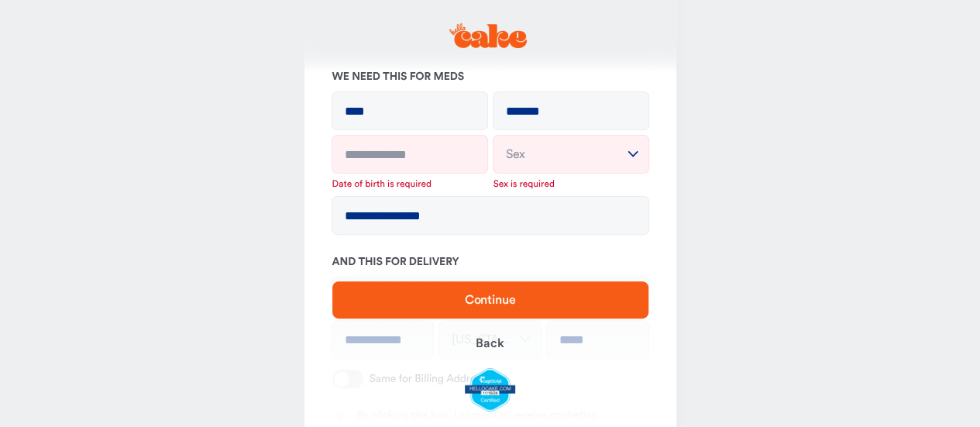
scroll to position [112, 0]
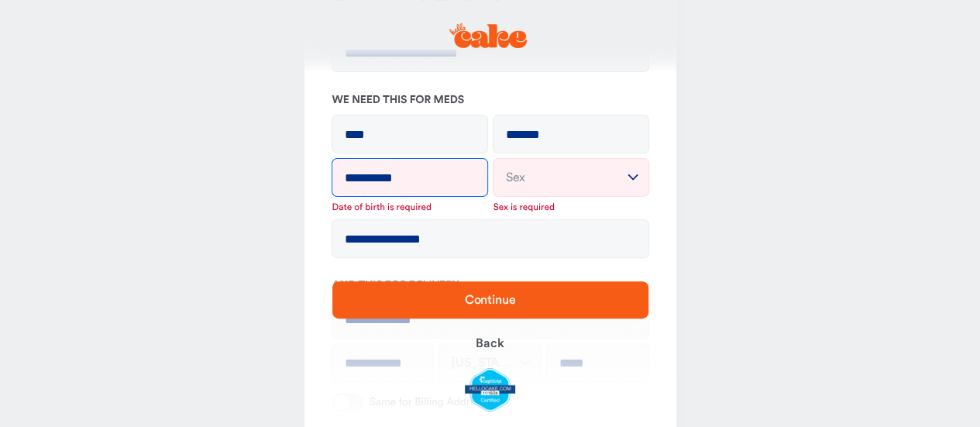
click at [457, 173] on input "**********" at bounding box center [409, 177] width 155 height 37
type input "**********"
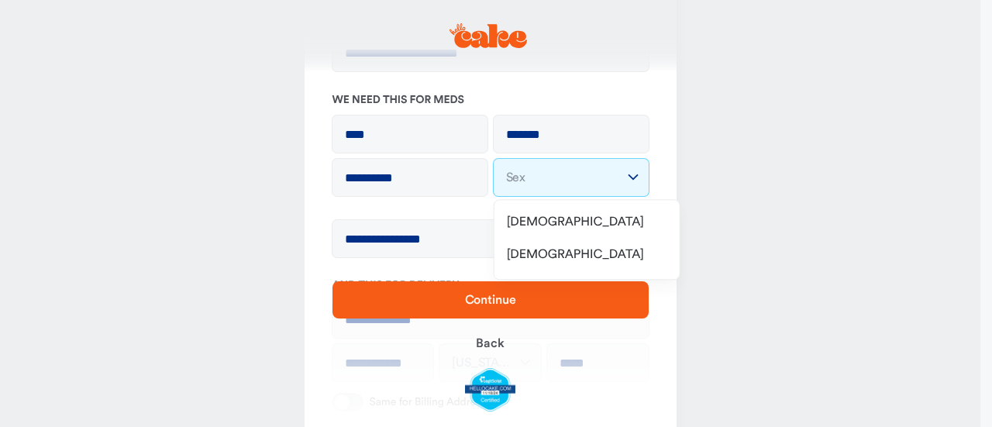
click at [536, 179] on html "**********" at bounding box center [496, 313] width 992 height 850
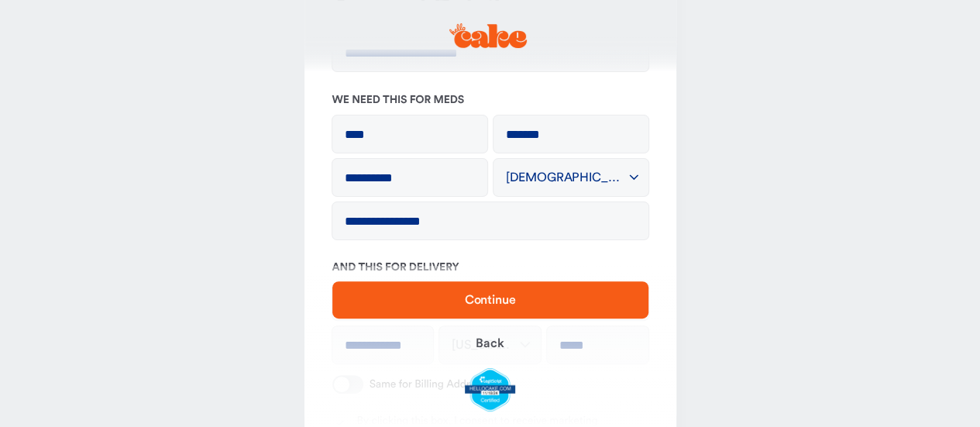
click at [485, 300] on span "Continue" at bounding box center [490, 300] width 51 height 12
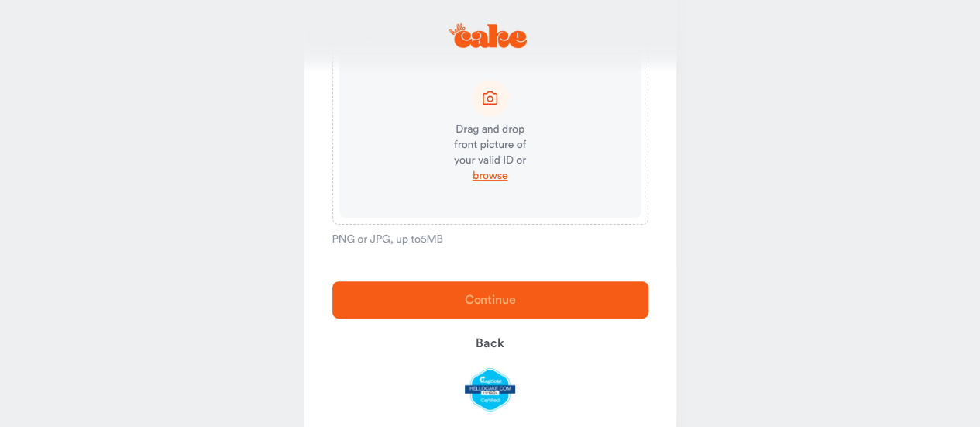
scroll to position [155, 0]
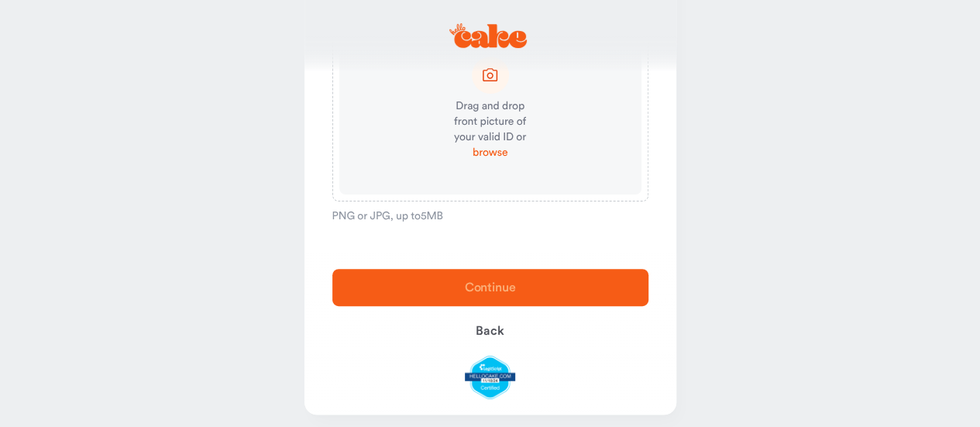
click at [499, 153] on span "browse" at bounding box center [490, 153] width 35 height 16
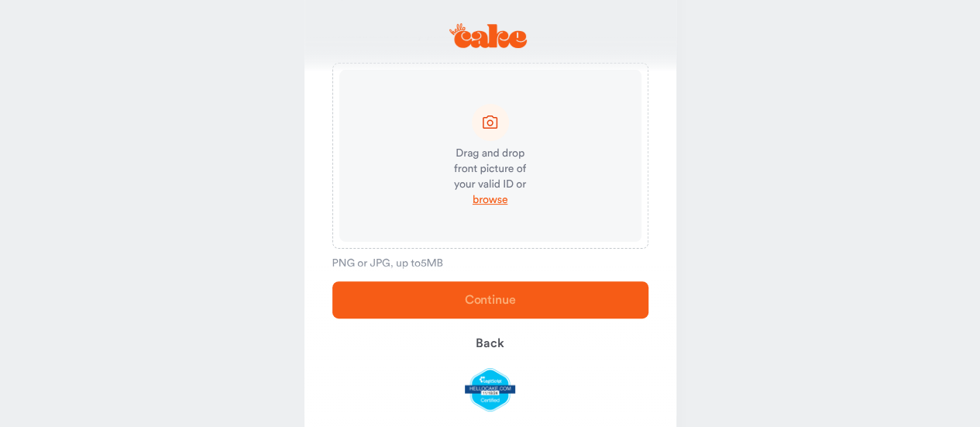
scroll to position [78, 0]
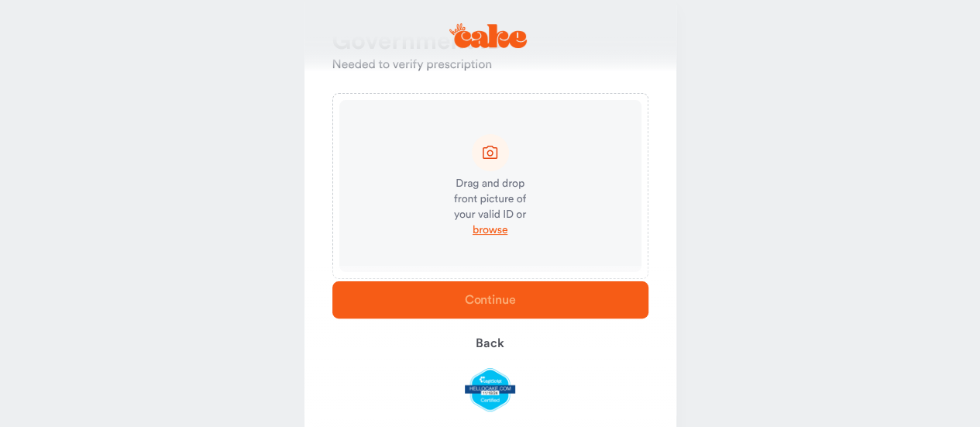
click at [488, 152] on icon at bounding box center [490, 152] width 19 height 19
click at [489, 342] on span "Back" at bounding box center [490, 343] width 28 height 12
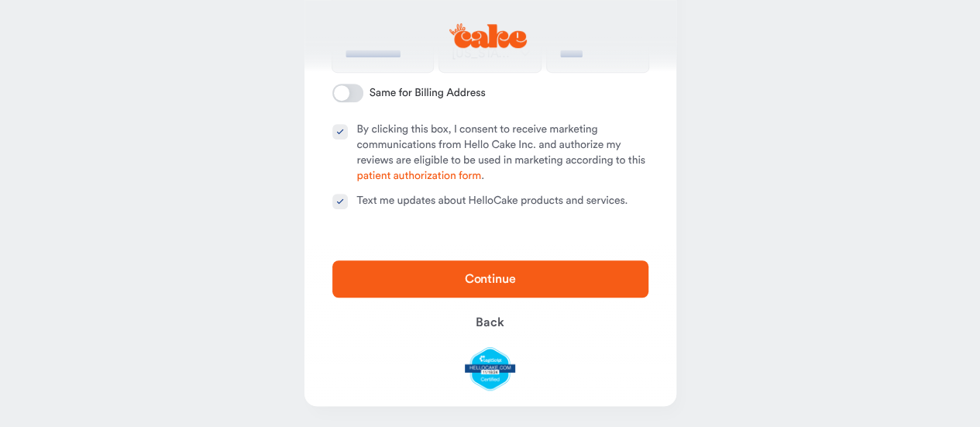
scroll to position [404, 0]
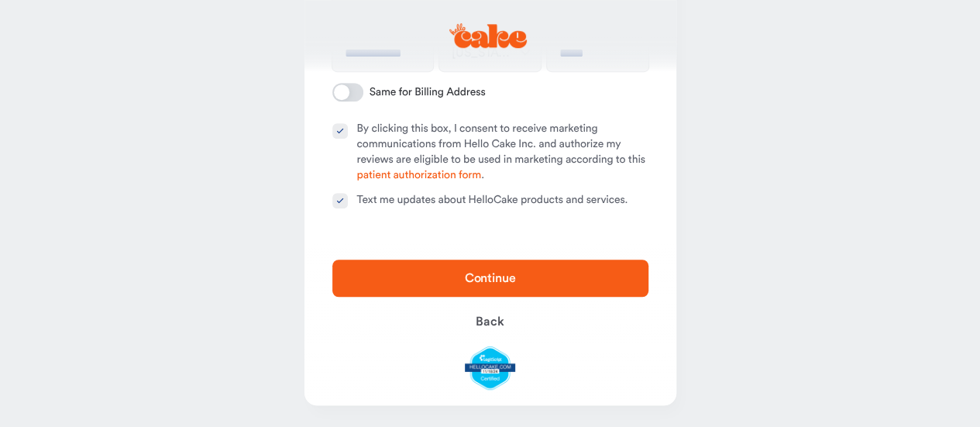
click at [487, 272] on span "Continue" at bounding box center [490, 278] width 51 height 12
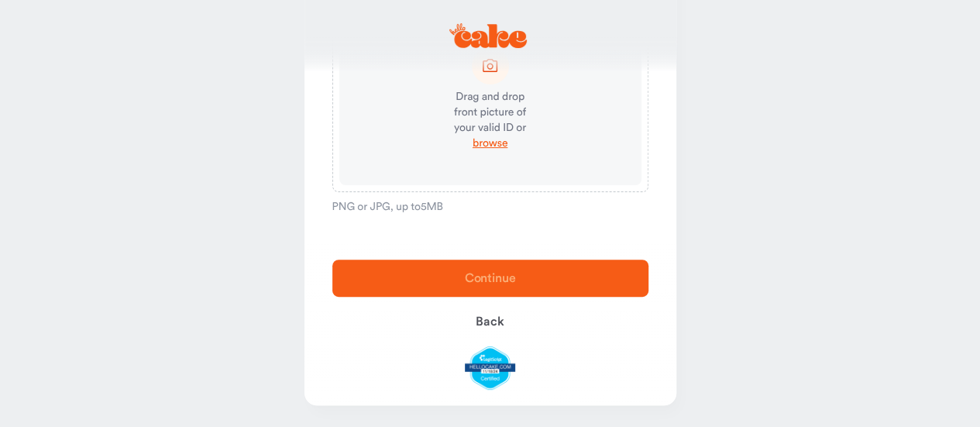
scroll to position [87, 0]
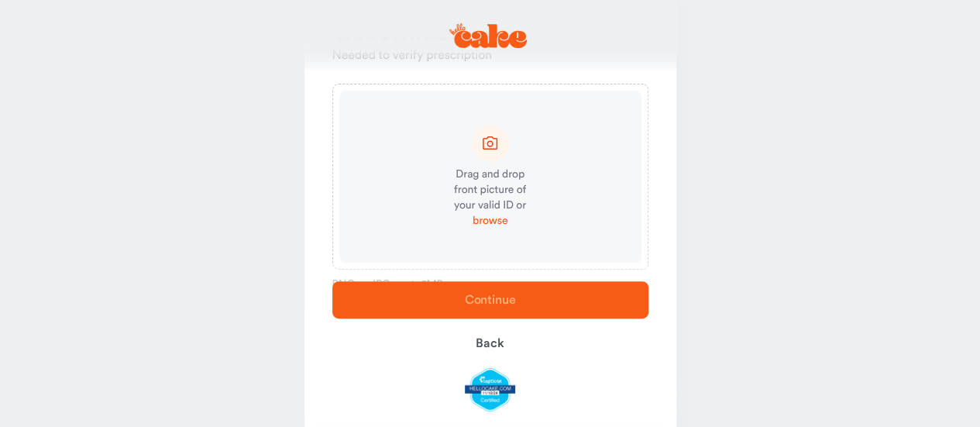
click at [496, 220] on span "browse" at bounding box center [490, 221] width 35 height 16
